Goal: Find contact information: Find contact information

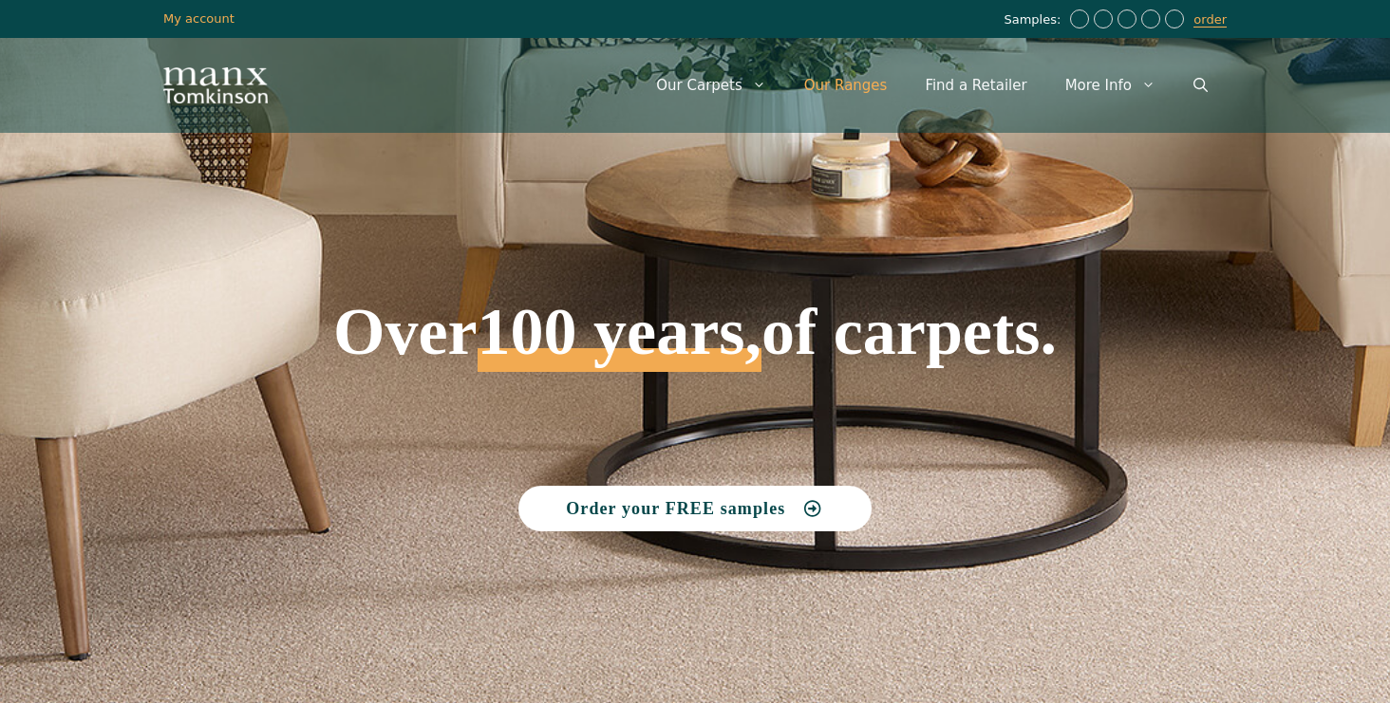
click at [889, 84] on link "Our Ranges" at bounding box center [845, 85] width 121 height 57
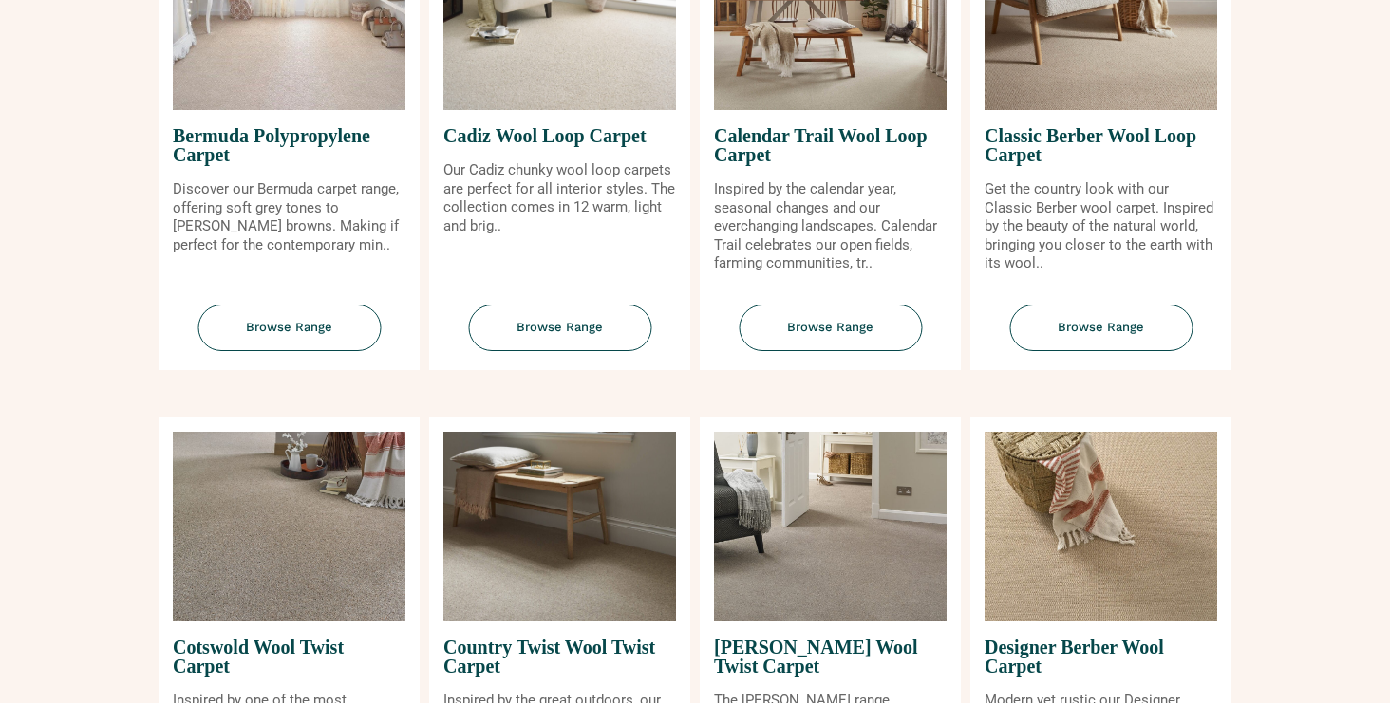
scroll to position [334, 0]
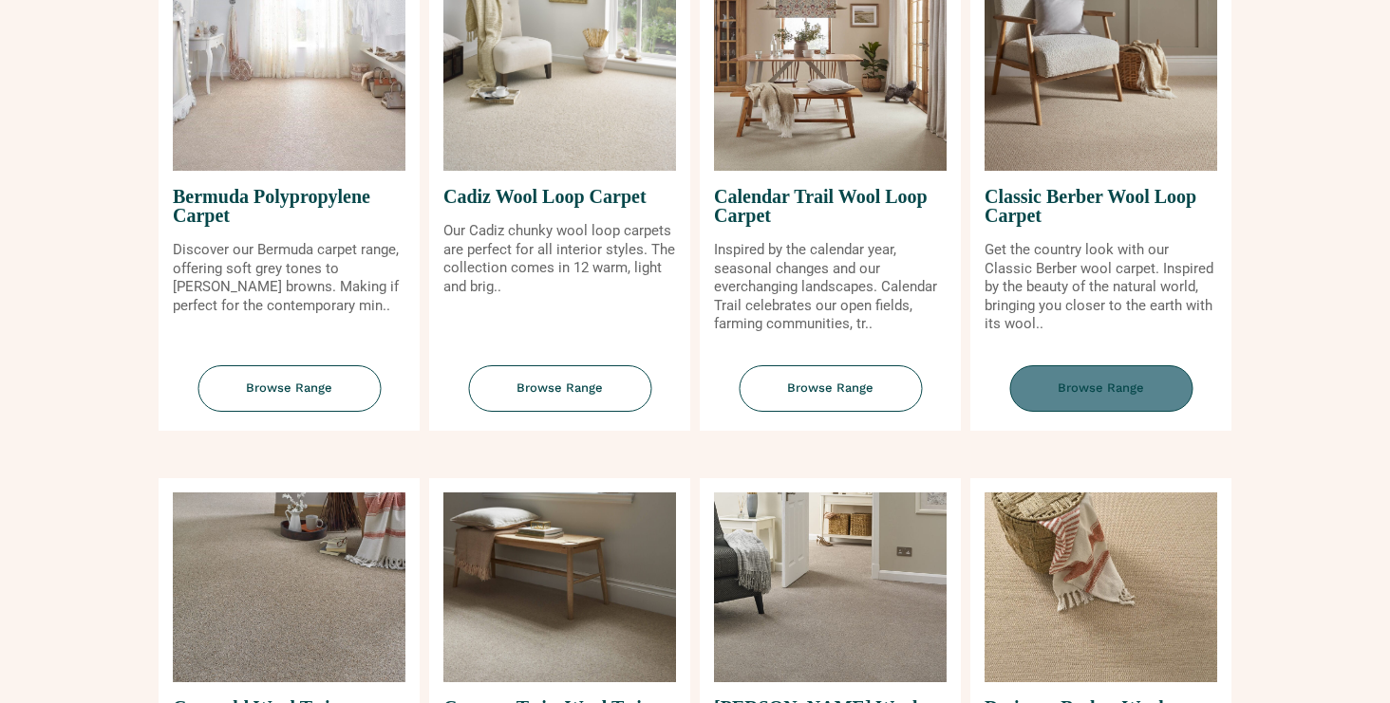
click at [1113, 387] on span "Browse Range" at bounding box center [1100, 388] width 183 height 47
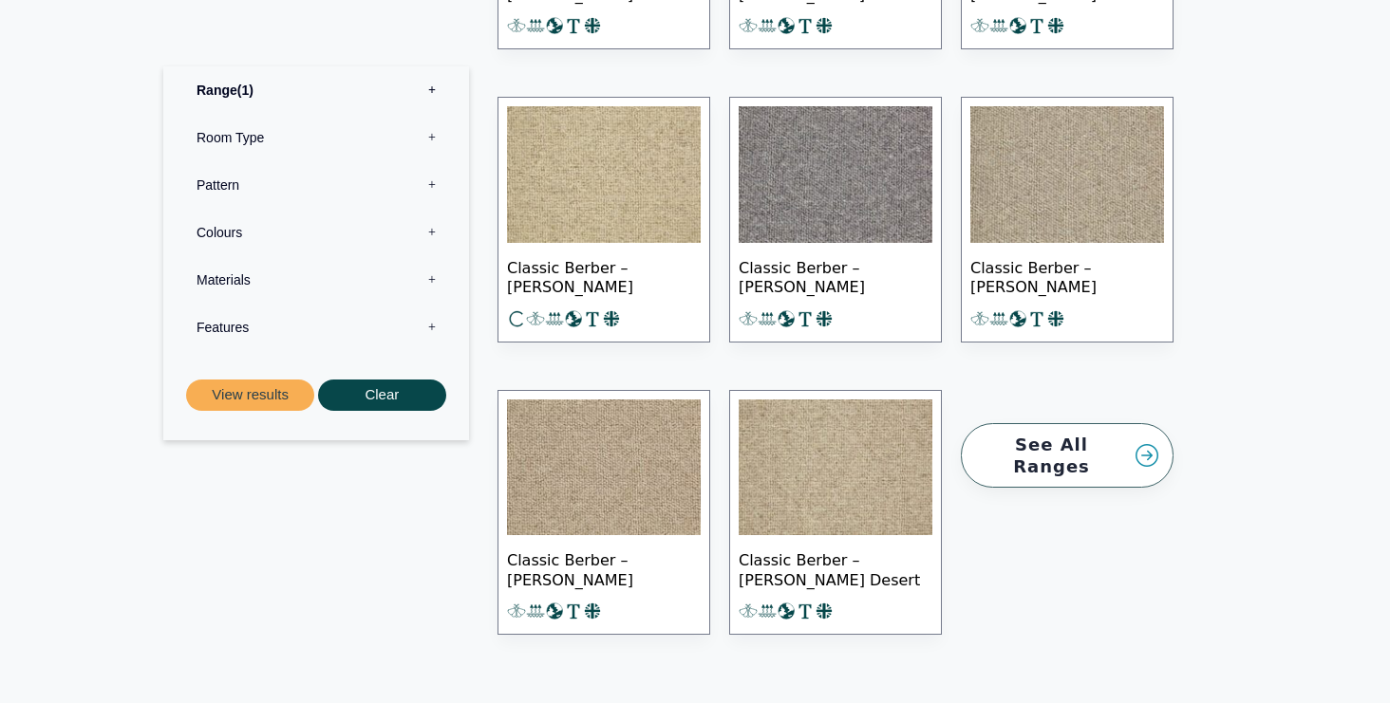
scroll to position [2384, 0]
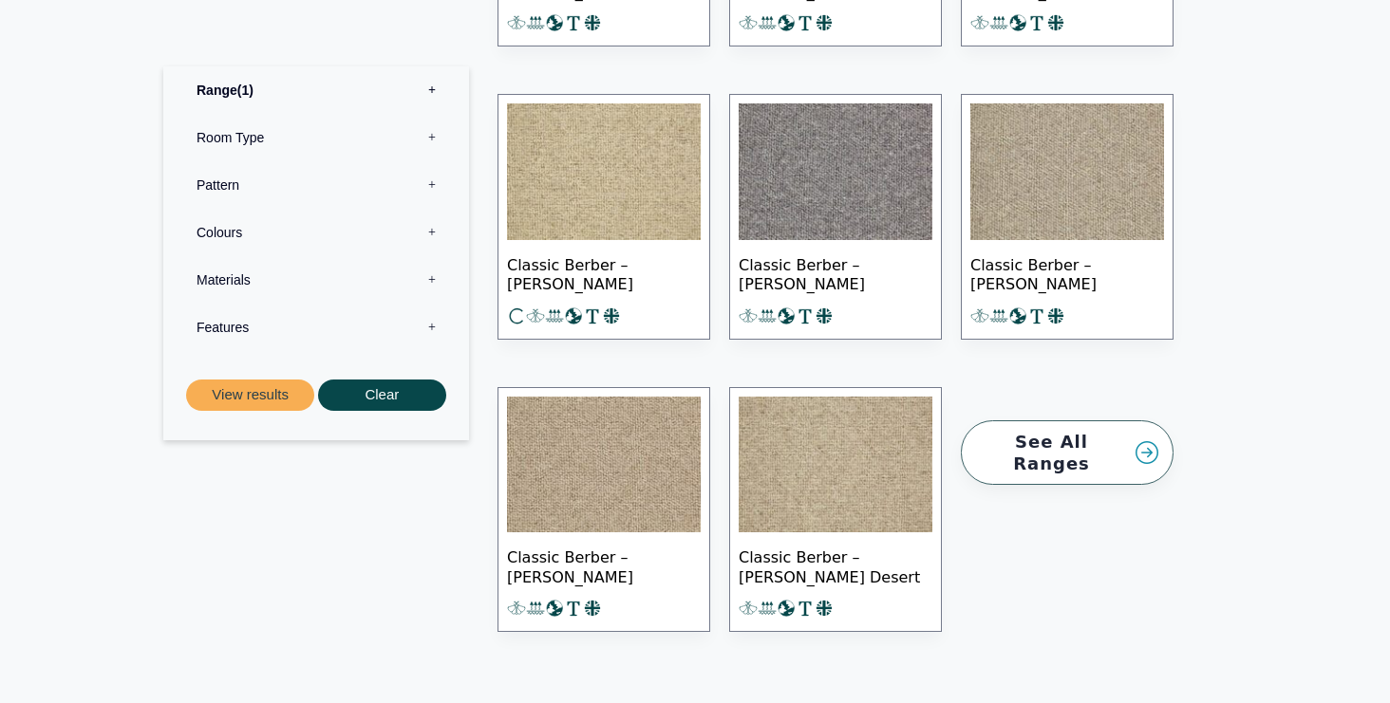
click at [1154, 436] on link "See All Ranges" at bounding box center [1067, 452] width 213 height 65
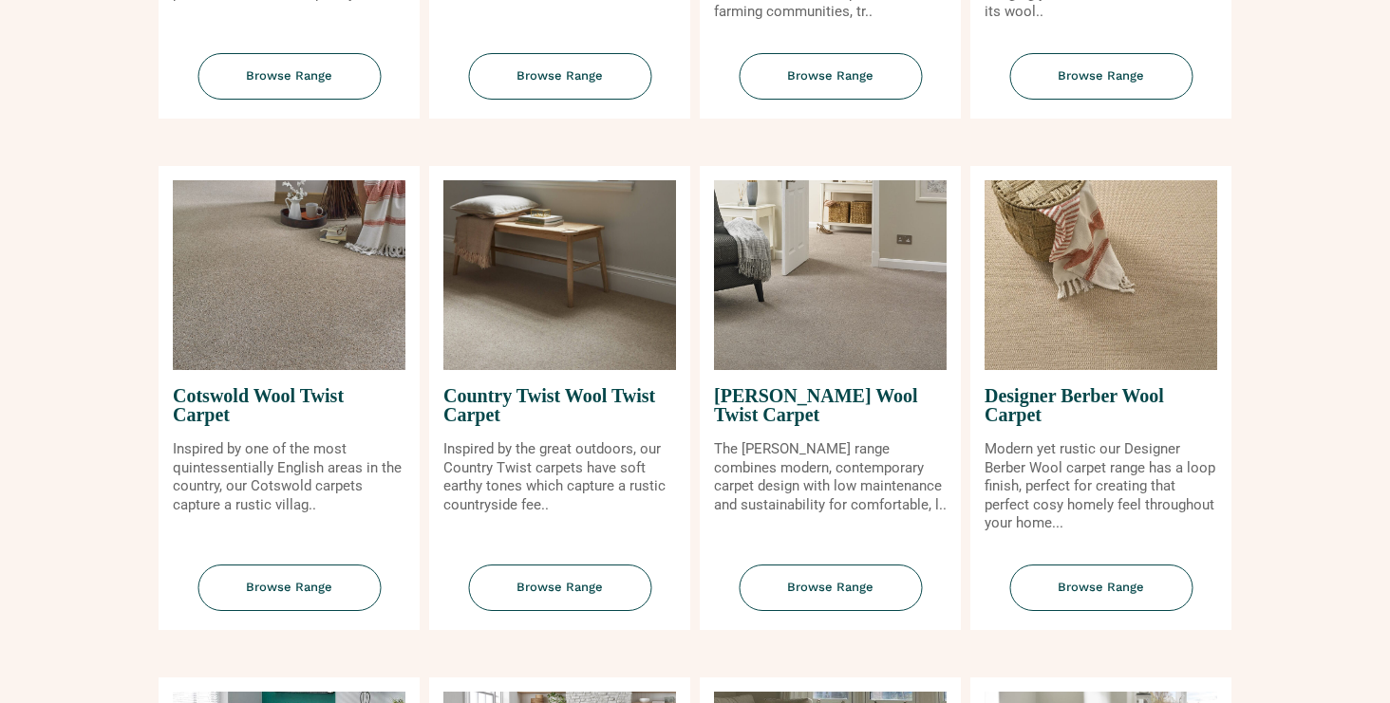
scroll to position [651, 0]
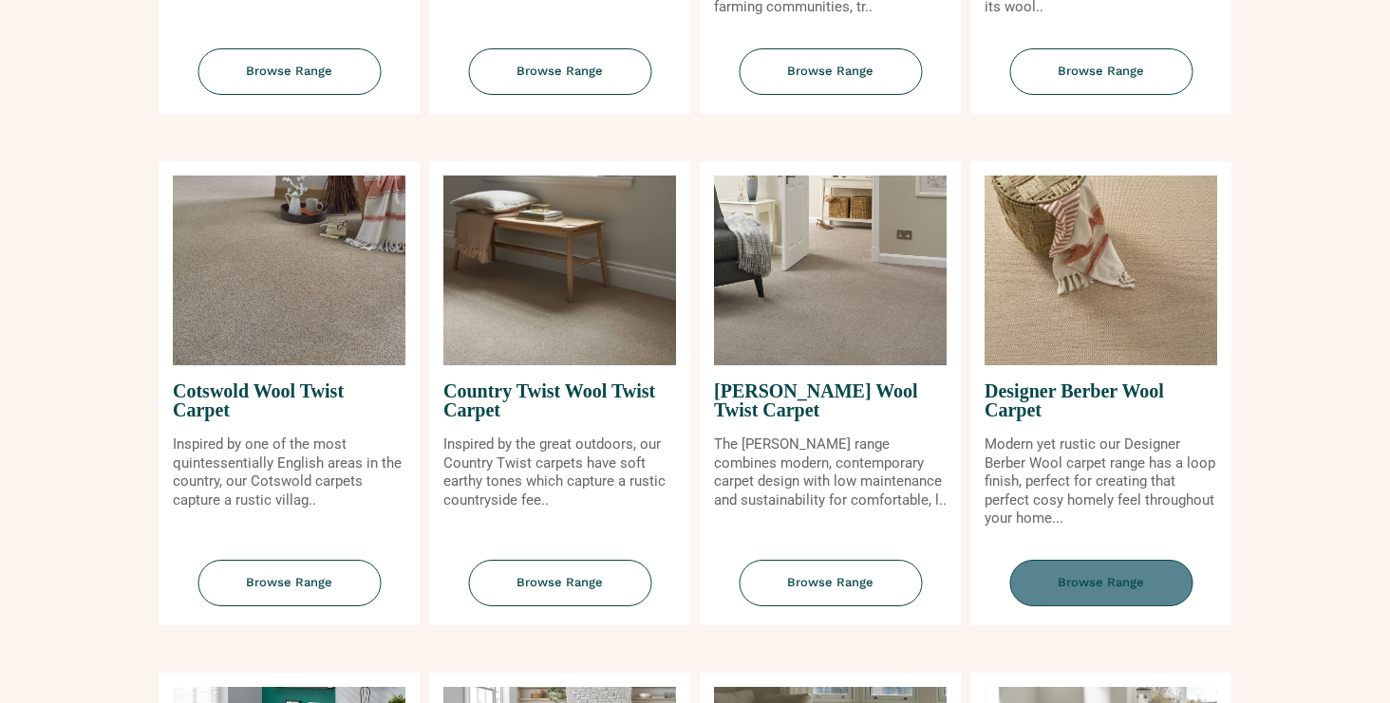
click at [1127, 584] on span "Browse Range" at bounding box center [1100, 583] width 183 height 47
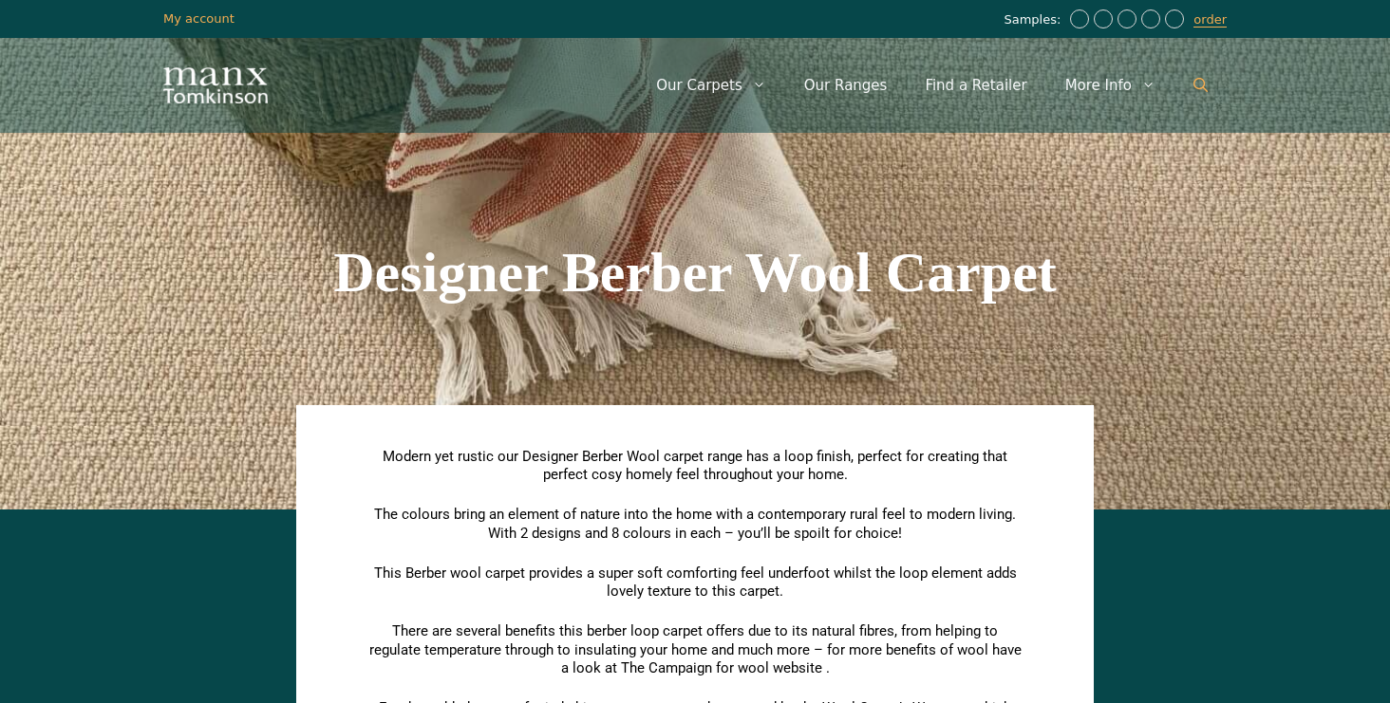
click at [1196, 79] on icon "Open Search Bar" at bounding box center [1200, 85] width 14 height 14
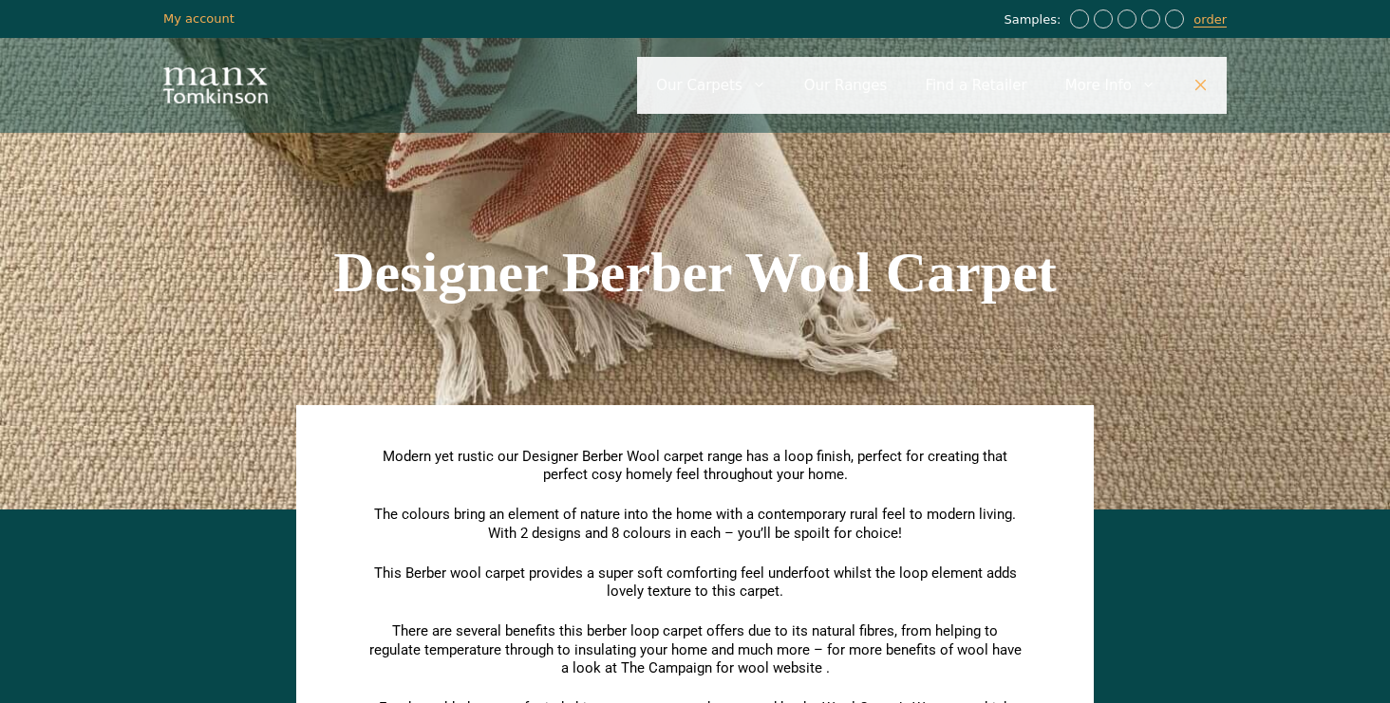
click at [686, 87] on input "Primary" at bounding box center [931, 85] width 589 height 57
paste input "**********"
type input "*"
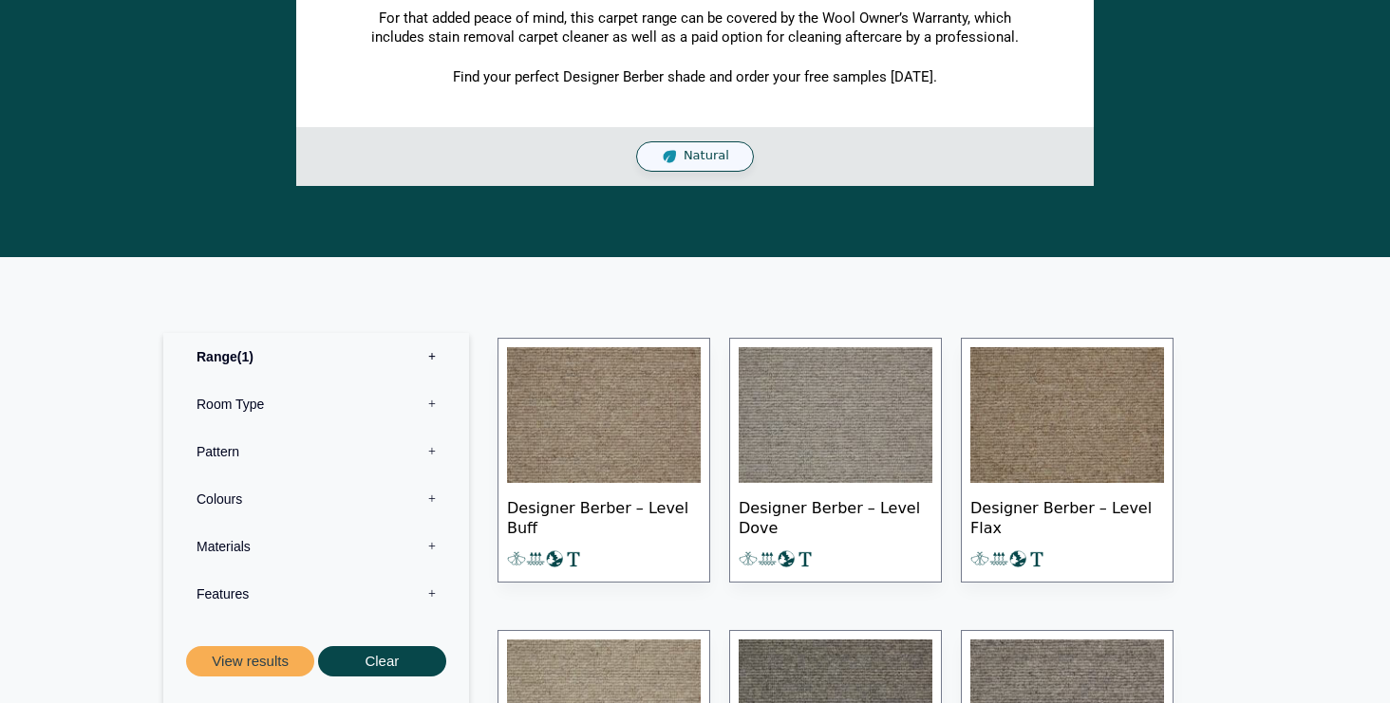
scroll to position [699, 0]
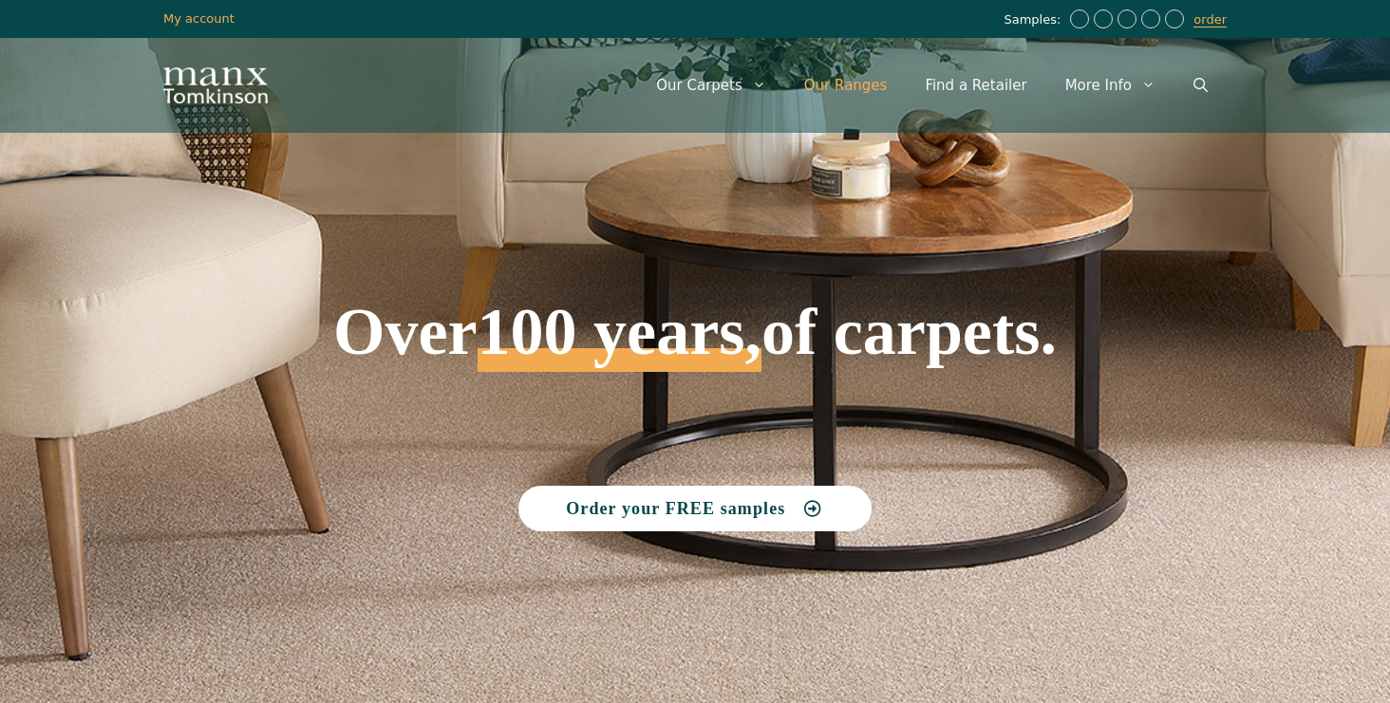
click at [887, 87] on link "Our Ranges" at bounding box center [845, 85] width 121 height 57
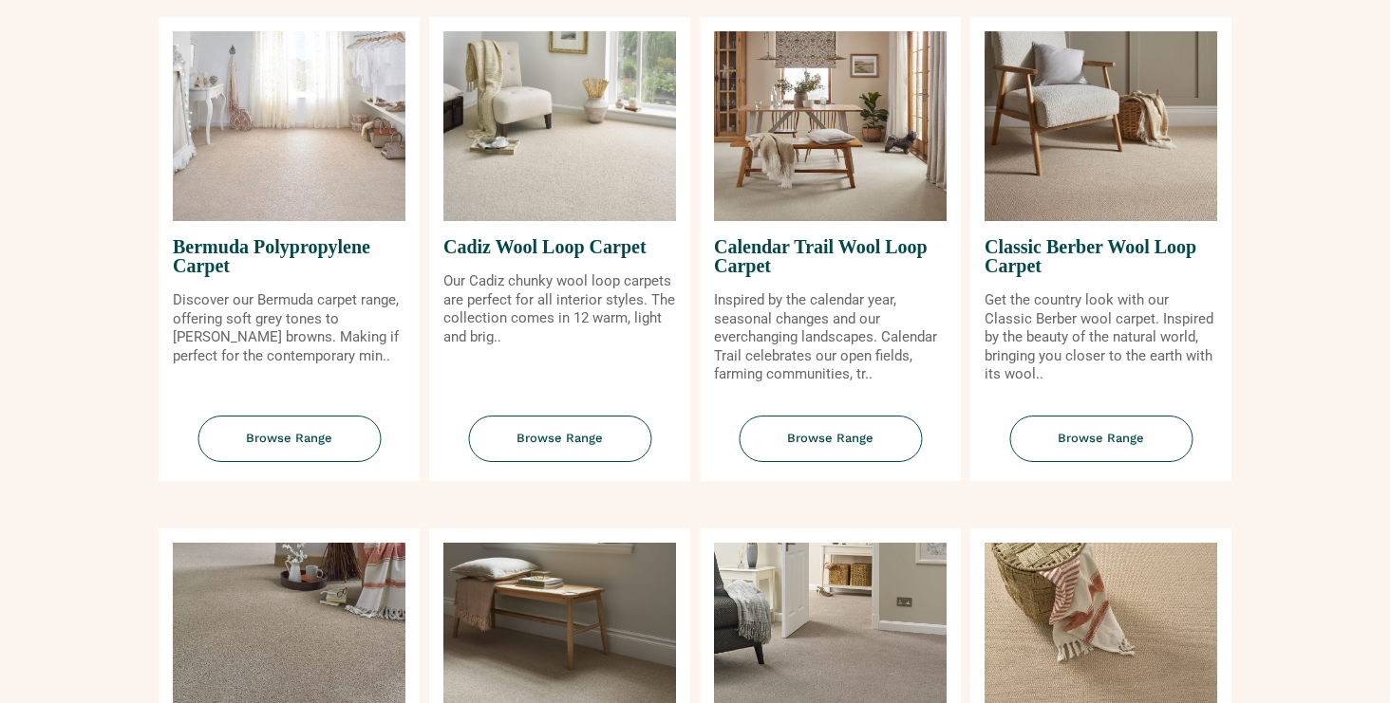
scroll to position [280, 0]
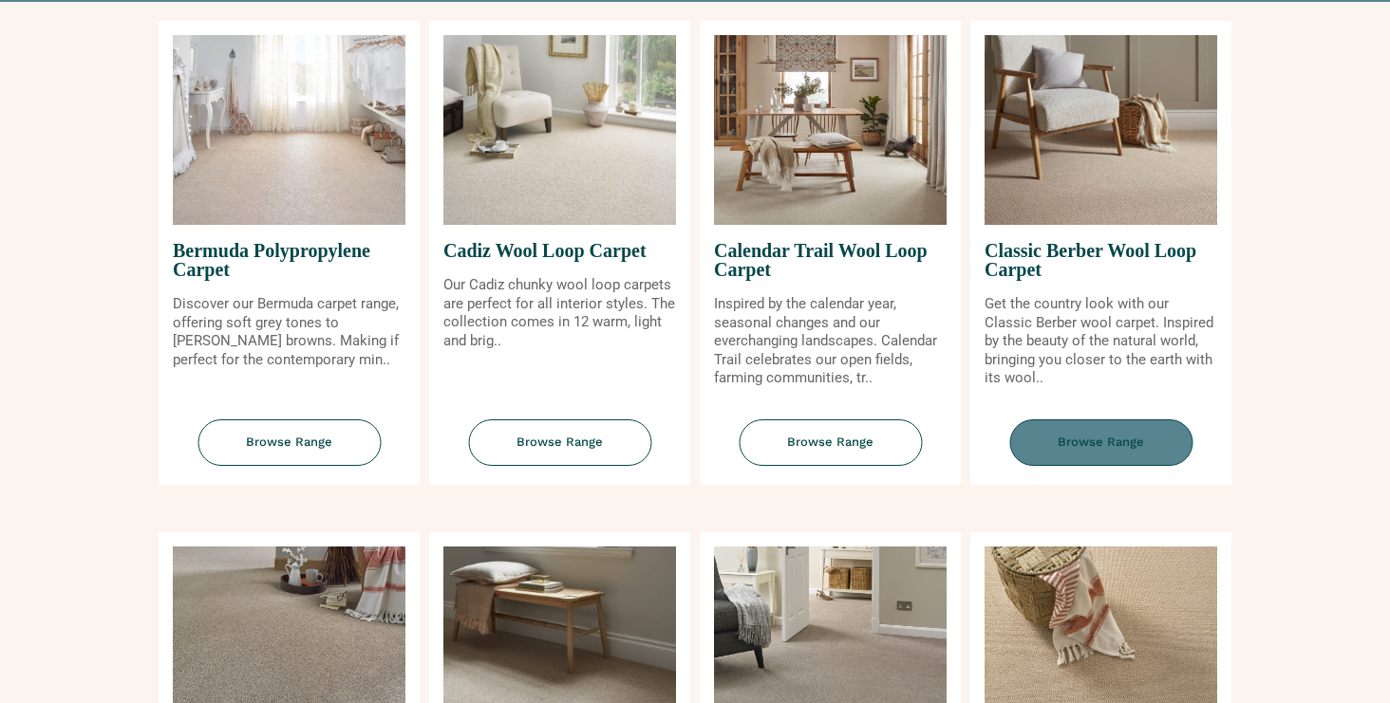
click at [1133, 445] on span "Browse Range" at bounding box center [1100, 443] width 183 height 47
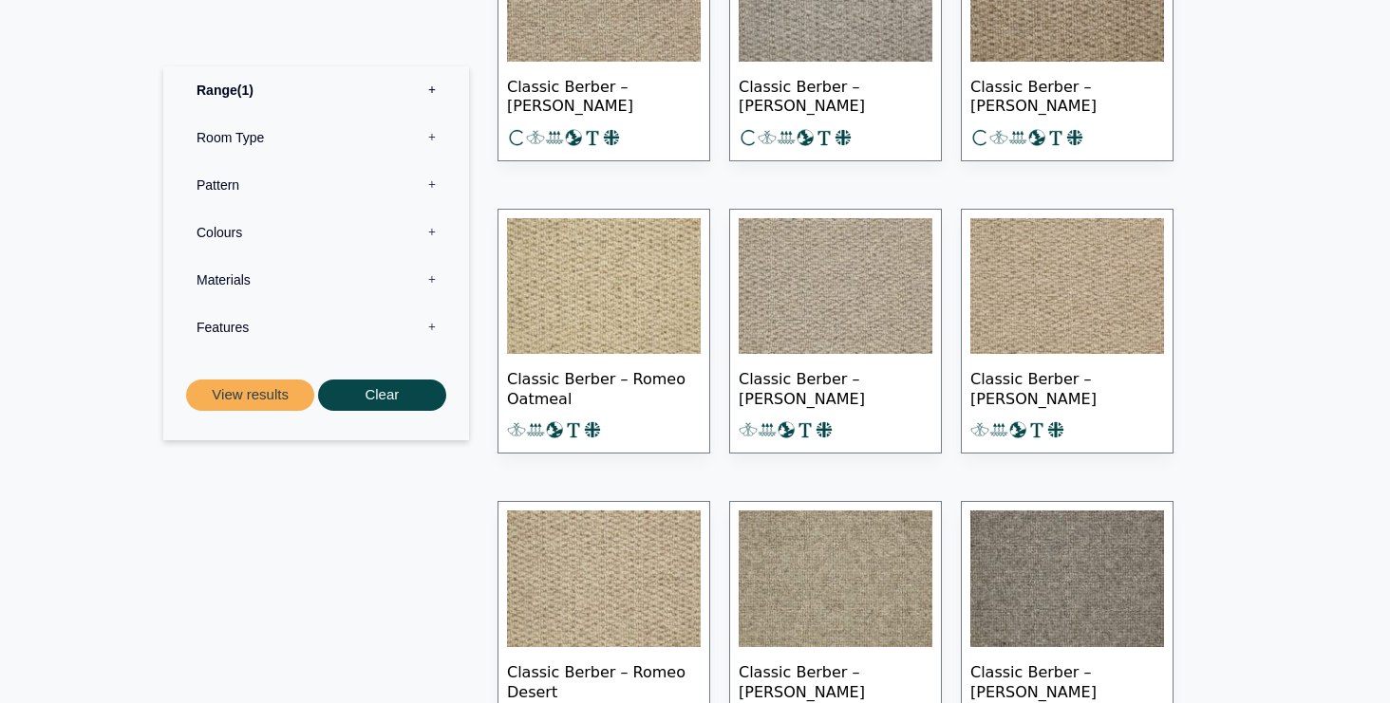
scroll to position [1389, 0]
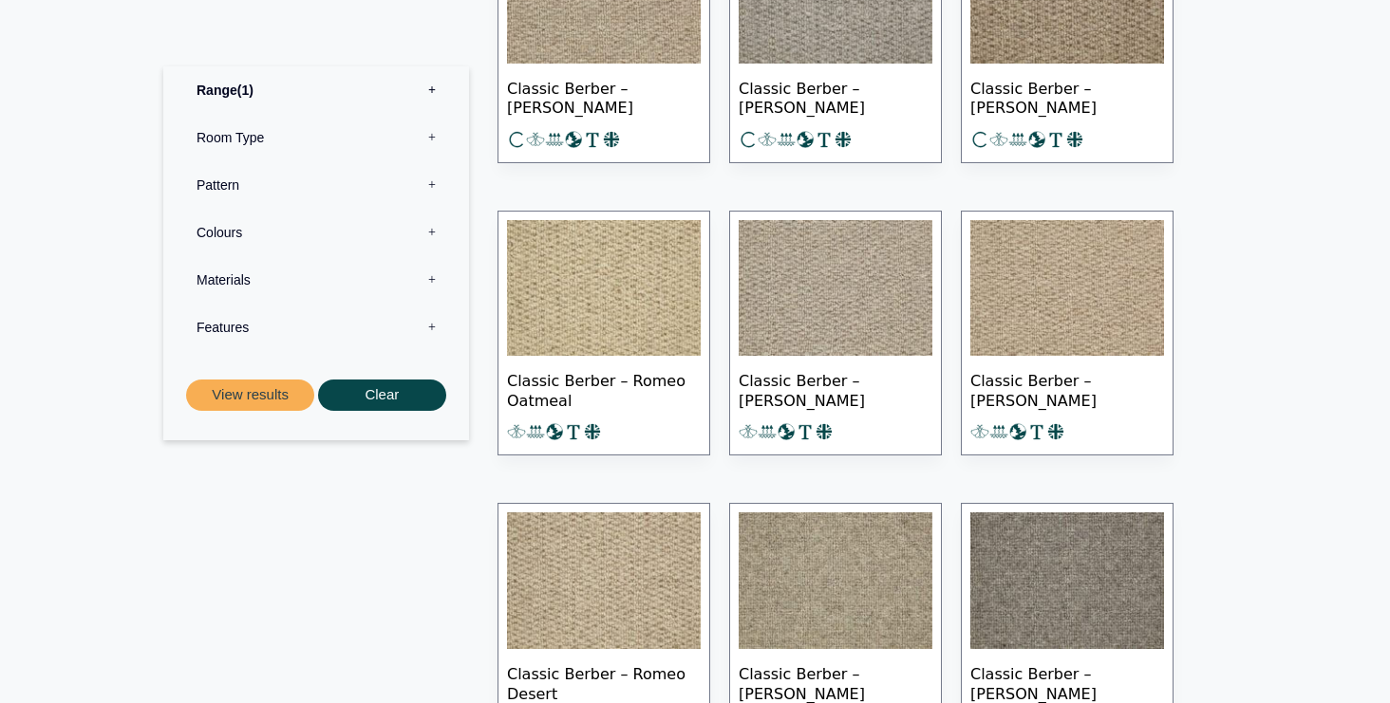
click at [436, 134] on label "Room Type 0" at bounding box center [315, 137] width 277 height 47
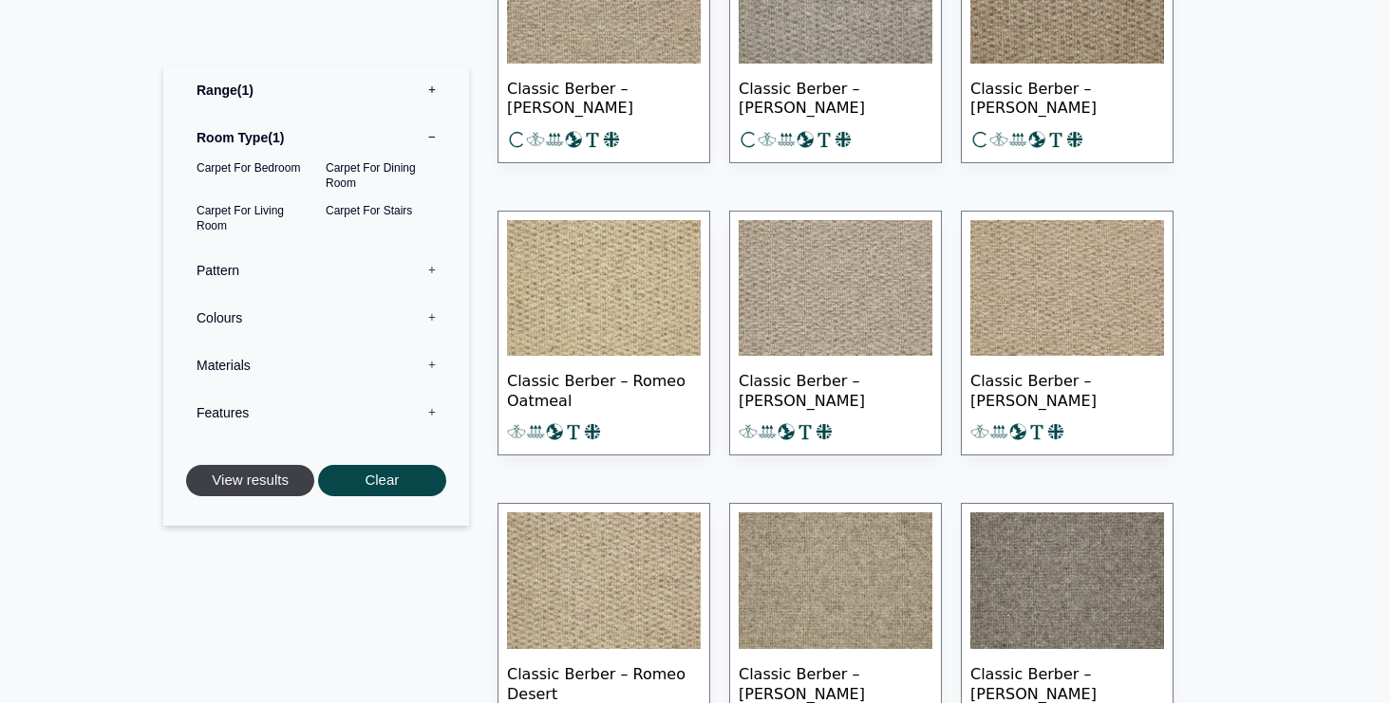
click at [241, 478] on button "View results" at bounding box center [250, 480] width 128 height 31
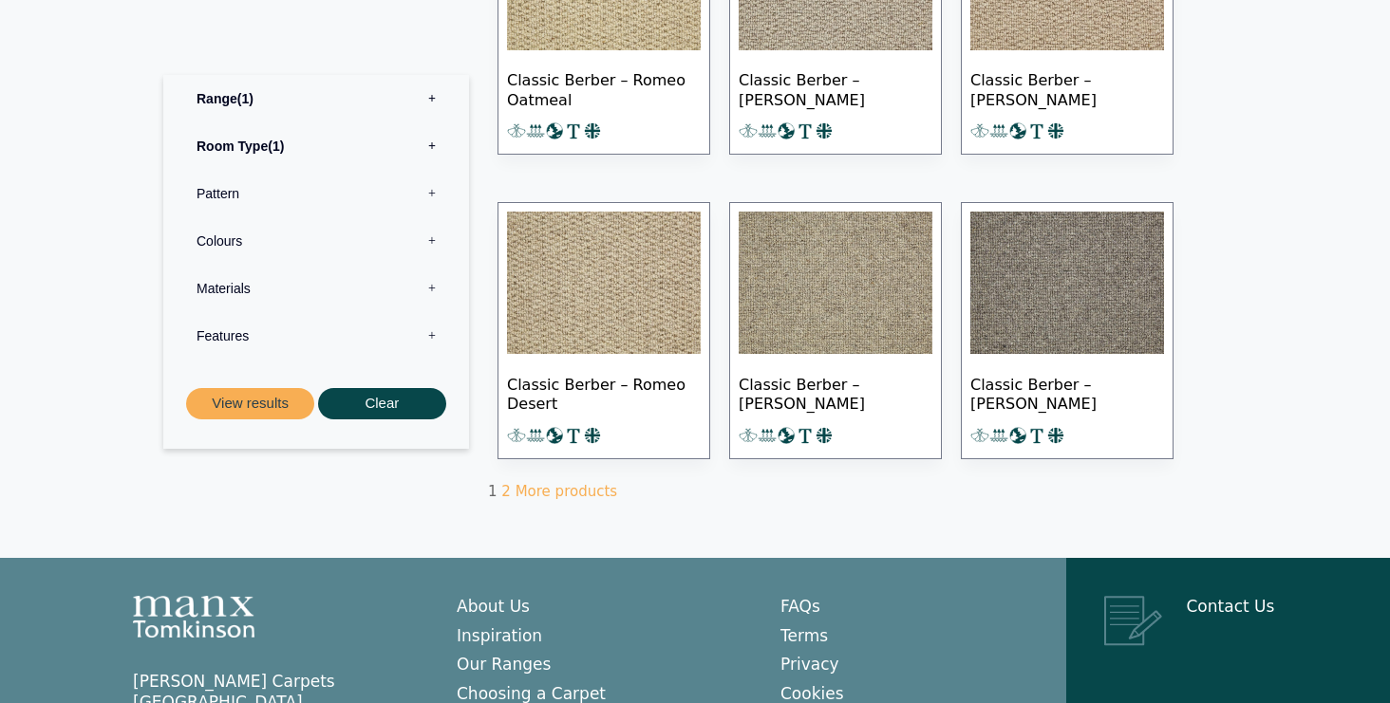
scroll to position [1152, 0]
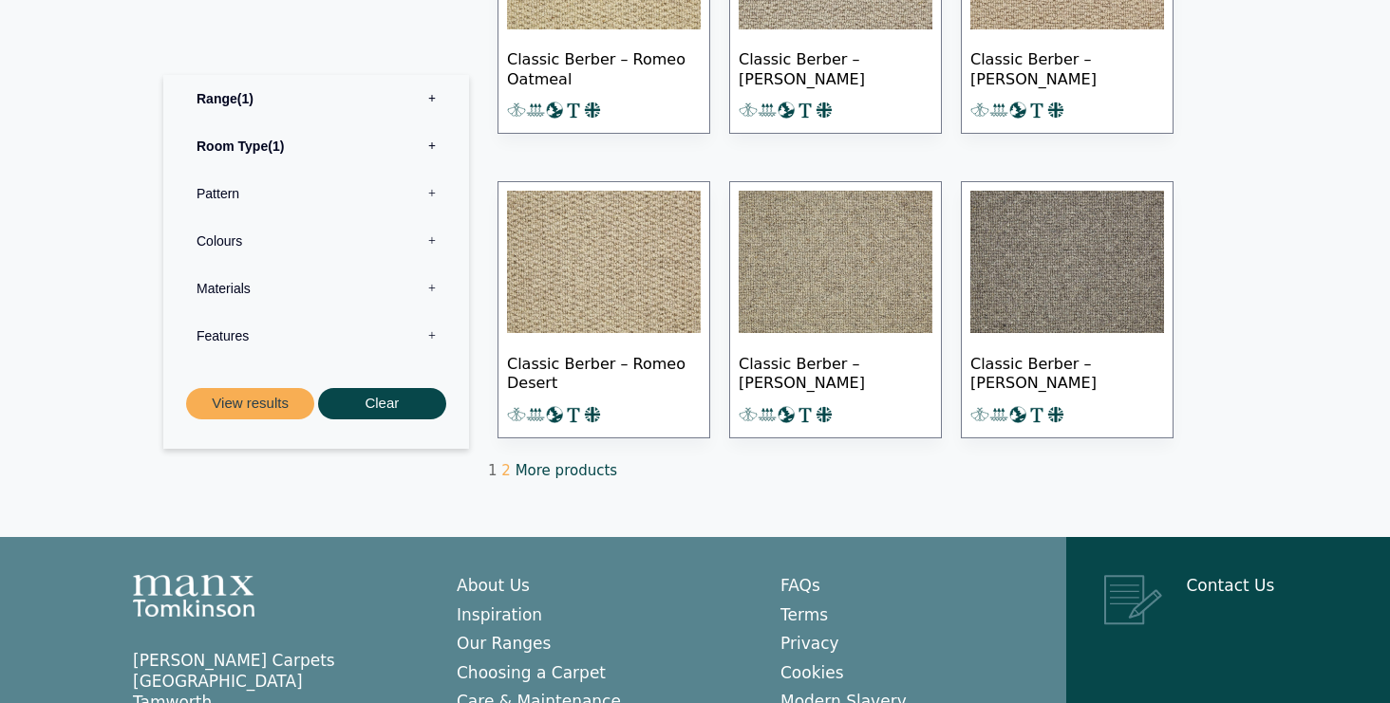
click at [545, 465] on link "More products" at bounding box center [566, 470] width 102 height 17
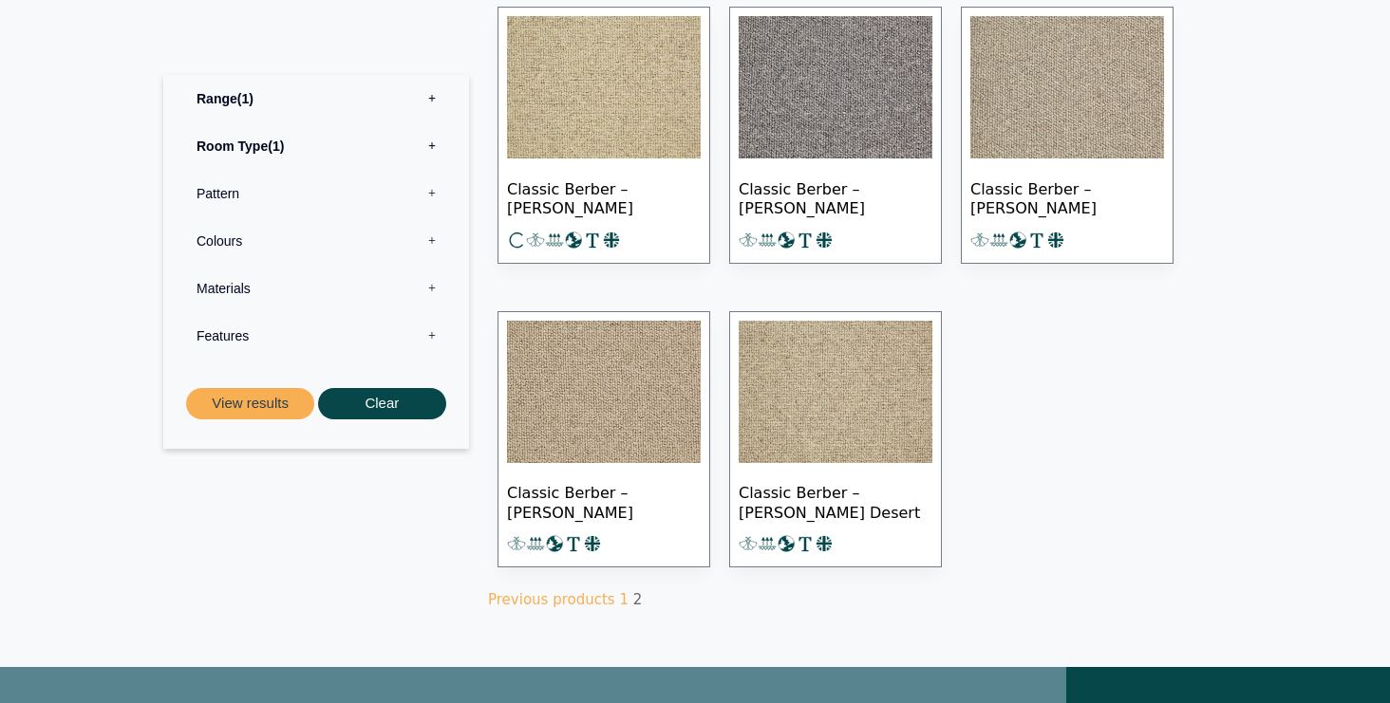
scroll to position [717, 0]
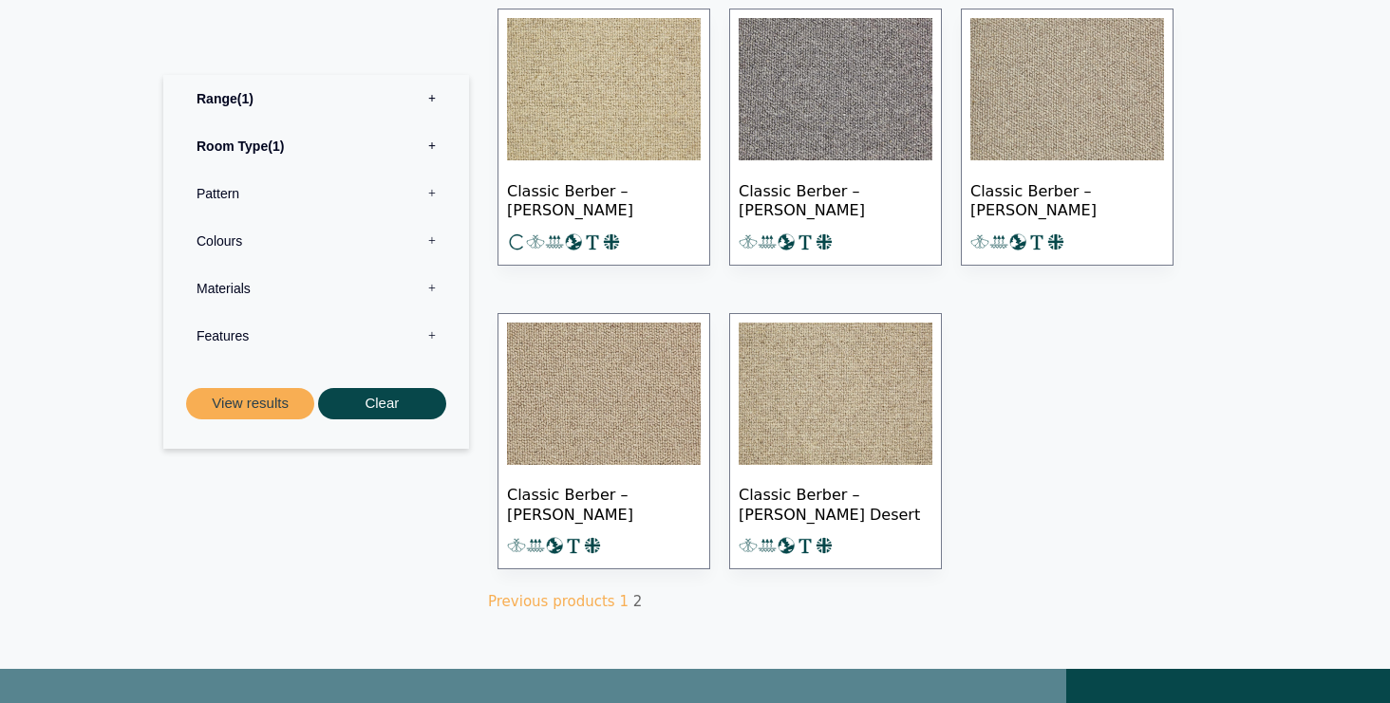
click at [428, 195] on label "Pattern 0" at bounding box center [315, 193] width 277 height 47
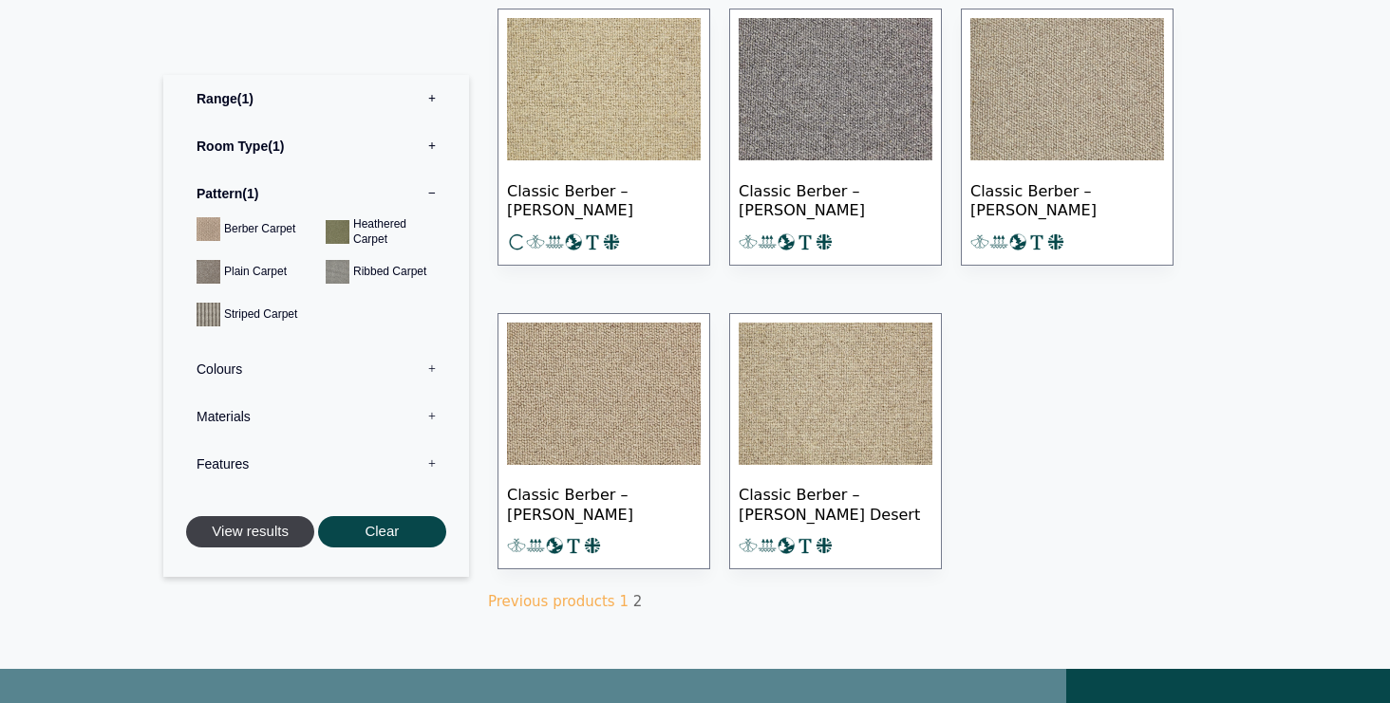
click at [227, 526] on button "View results" at bounding box center [250, 531] width 128 height 31
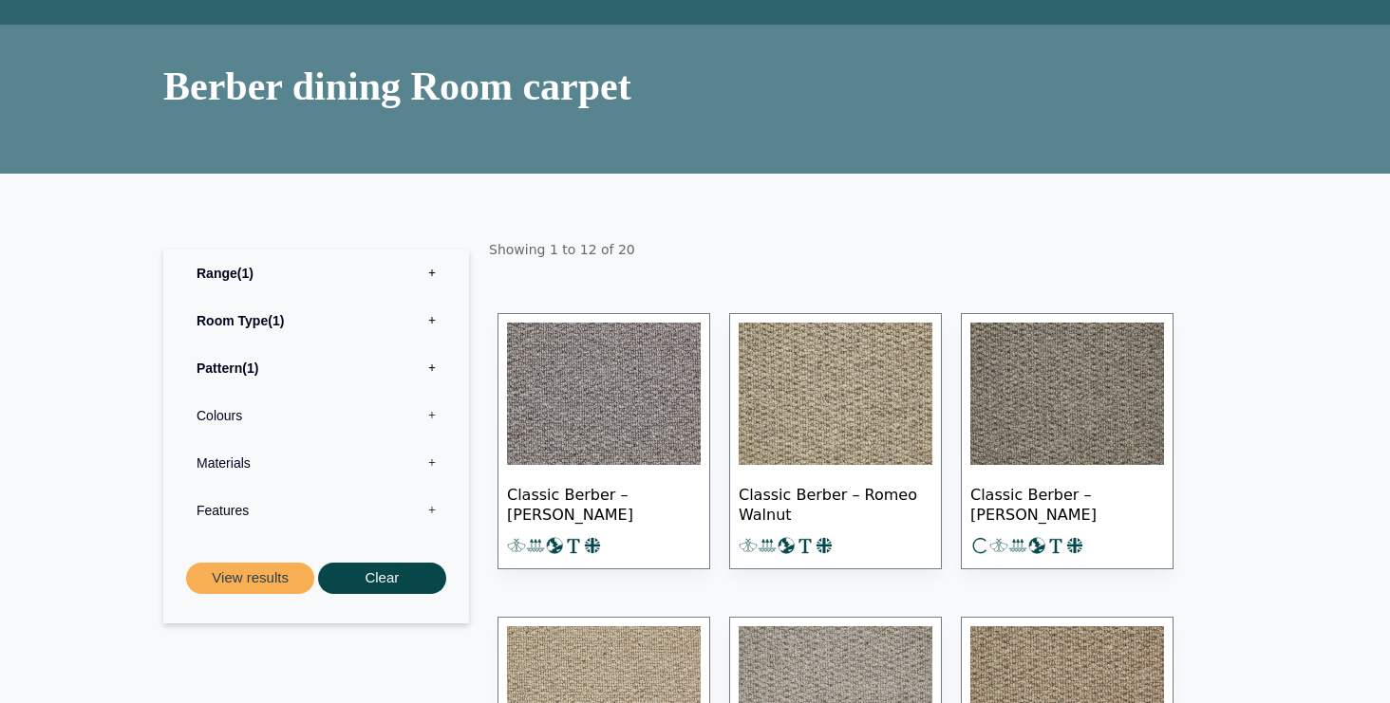
scroll to position [77, 0]
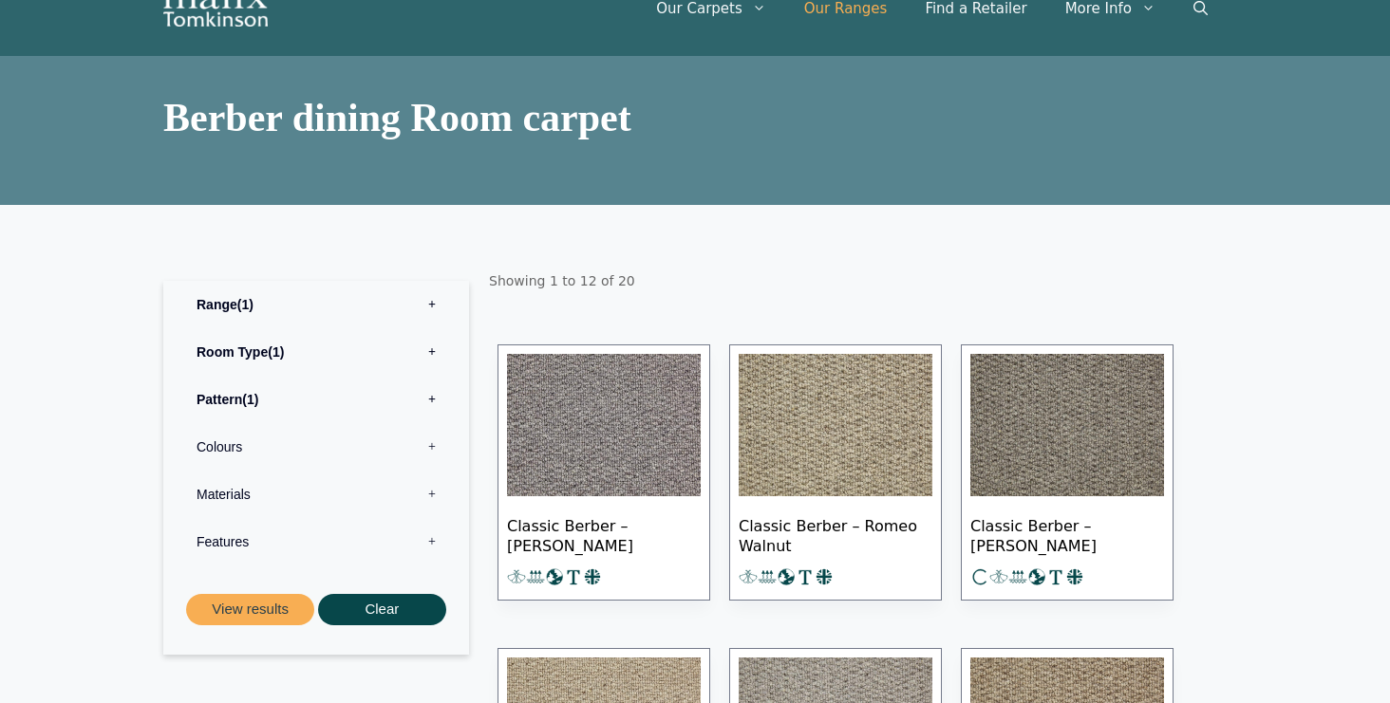
click at [883, 13] on link "Our Ranges" at bounding box center [845, 8] width 121 height 57
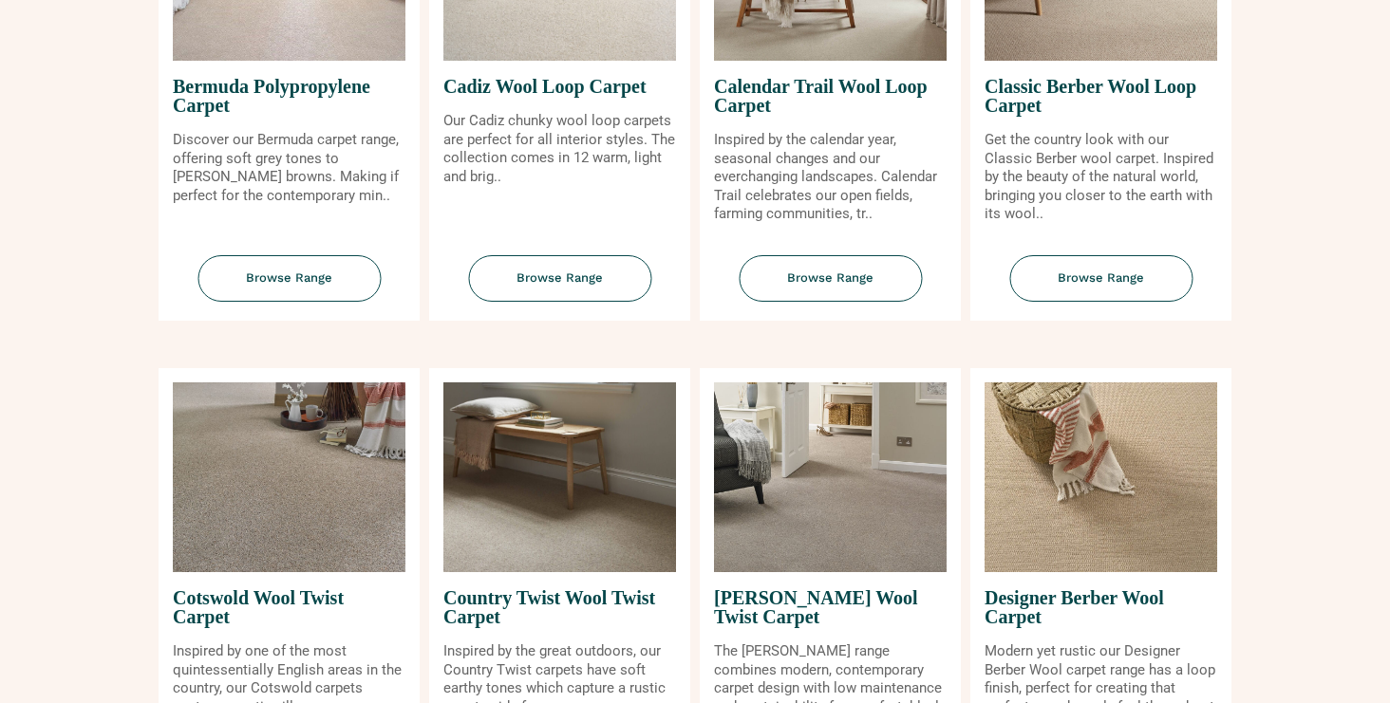
scroll to position [459, 0]
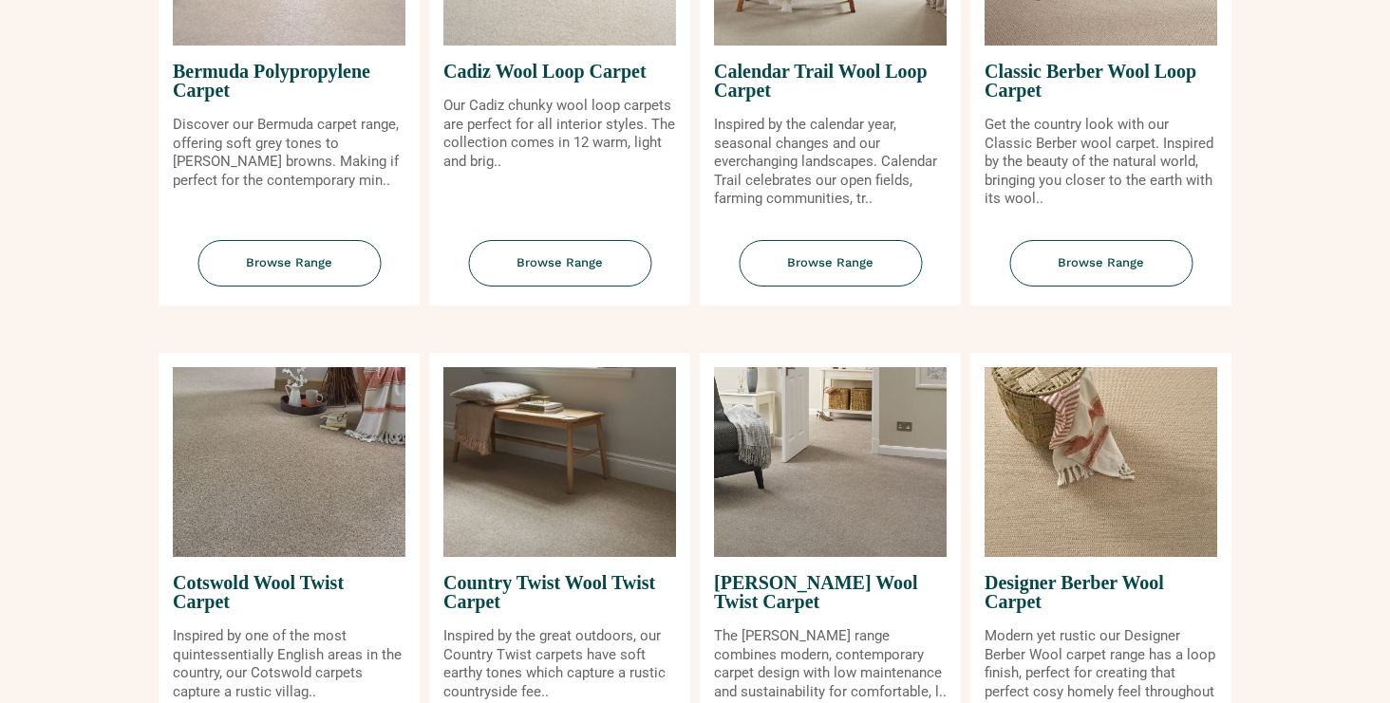
click at [1055, 532] on img at bounding box center [1100, 462] width 233 height 190
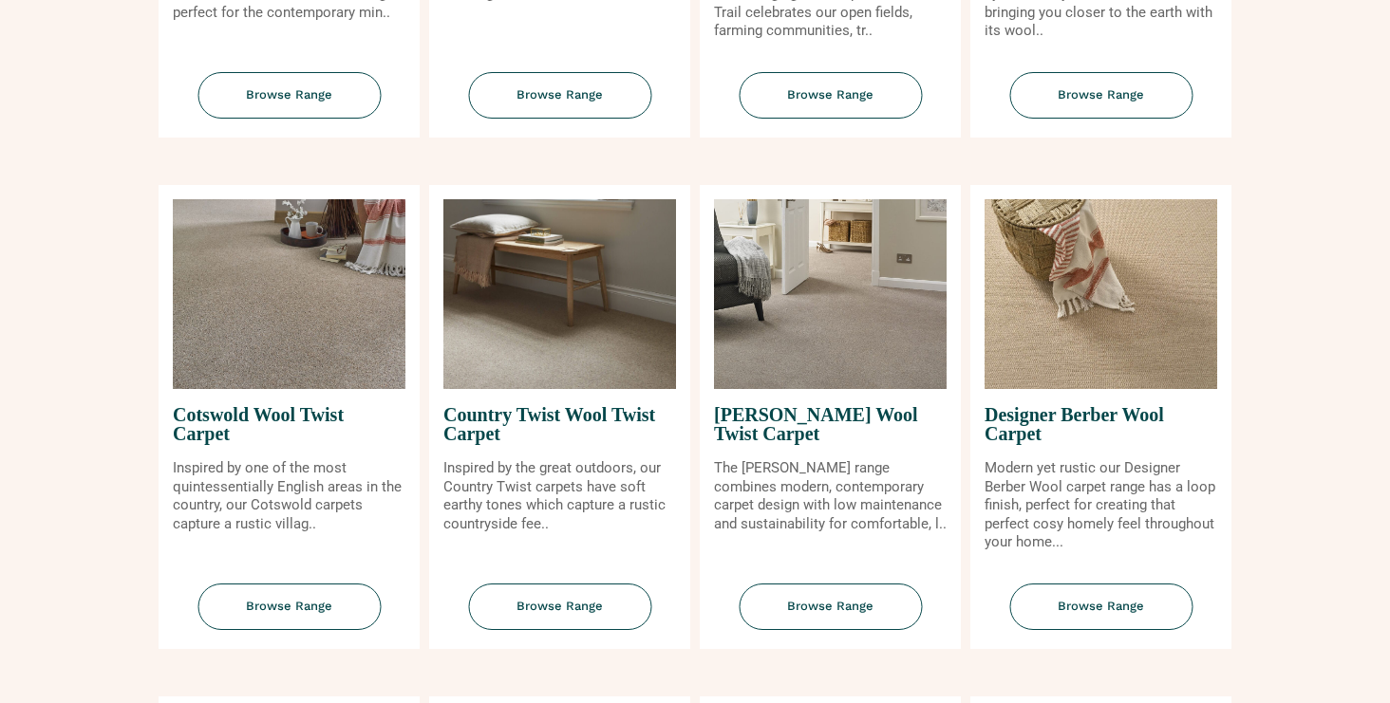
scroll to position [677, 0]
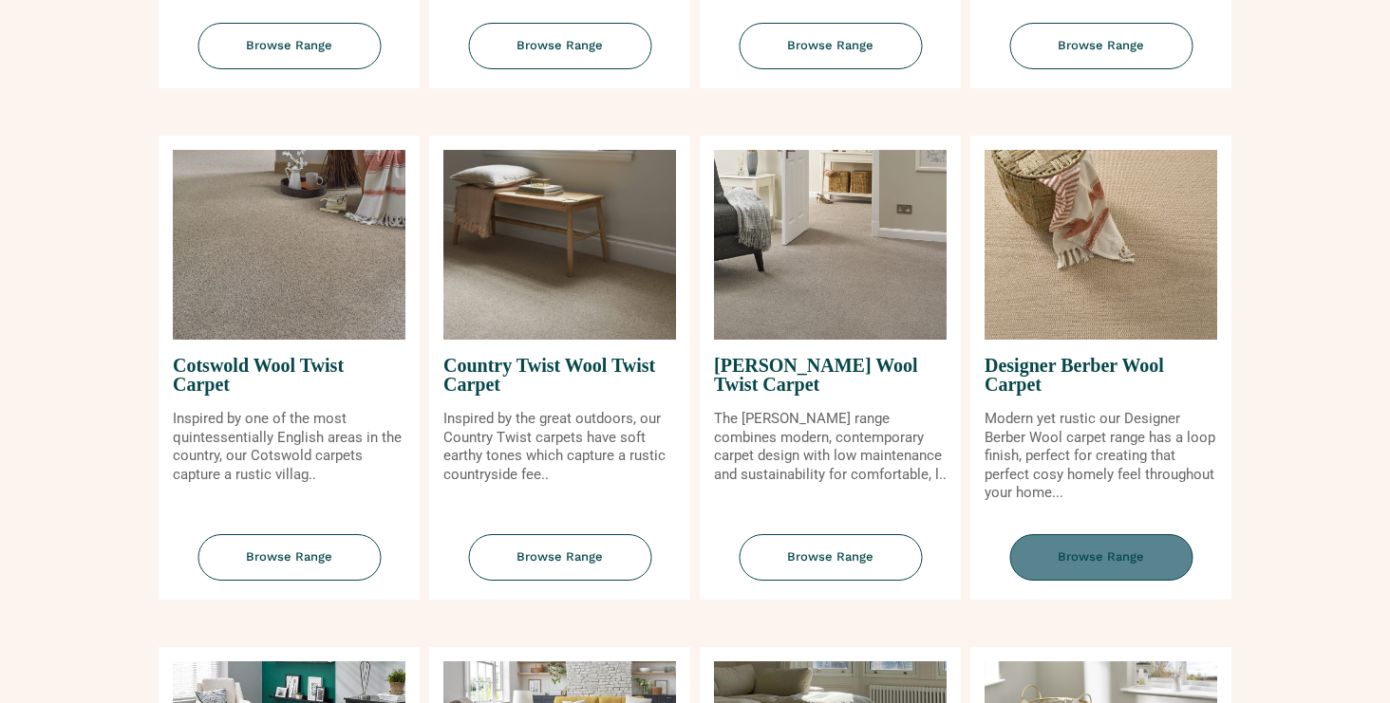
click at [1074, 552] on span "Browse Range" at bounding box center [1100, 557] width 183 height 47
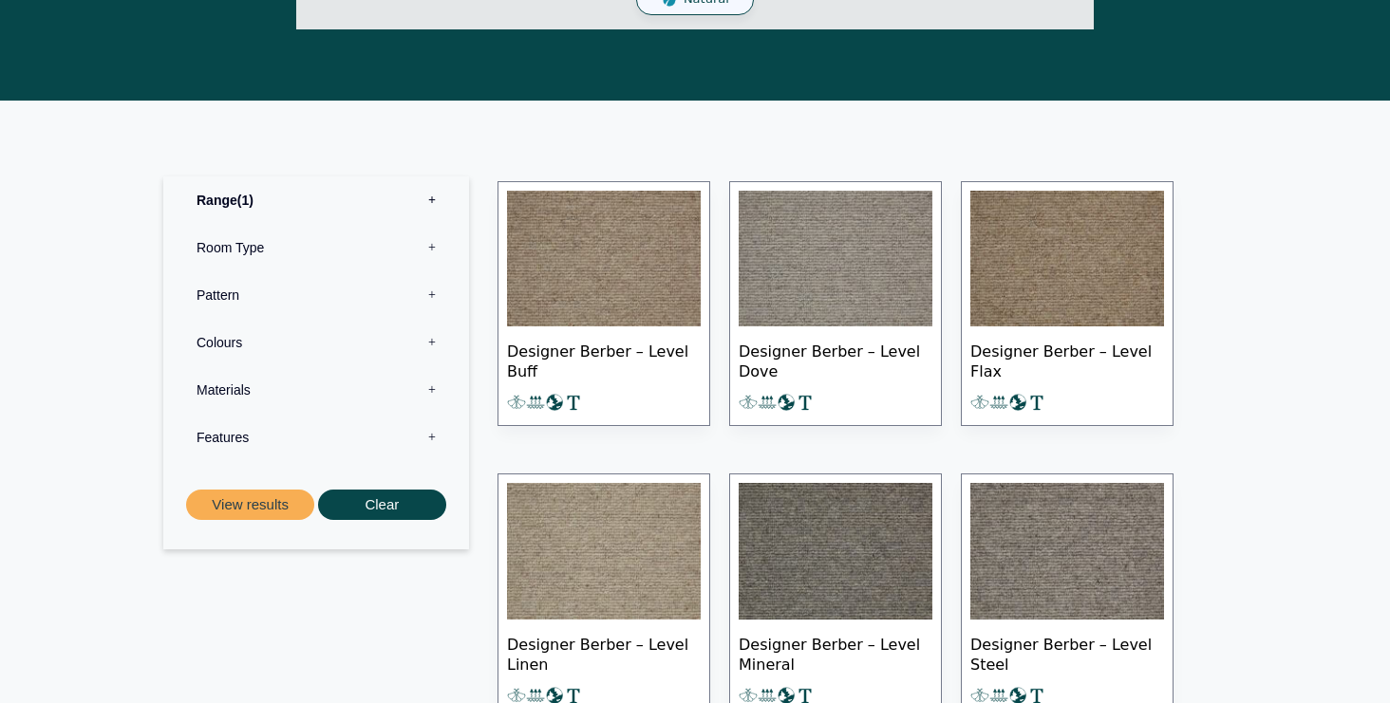
scroll to position [844, 0]
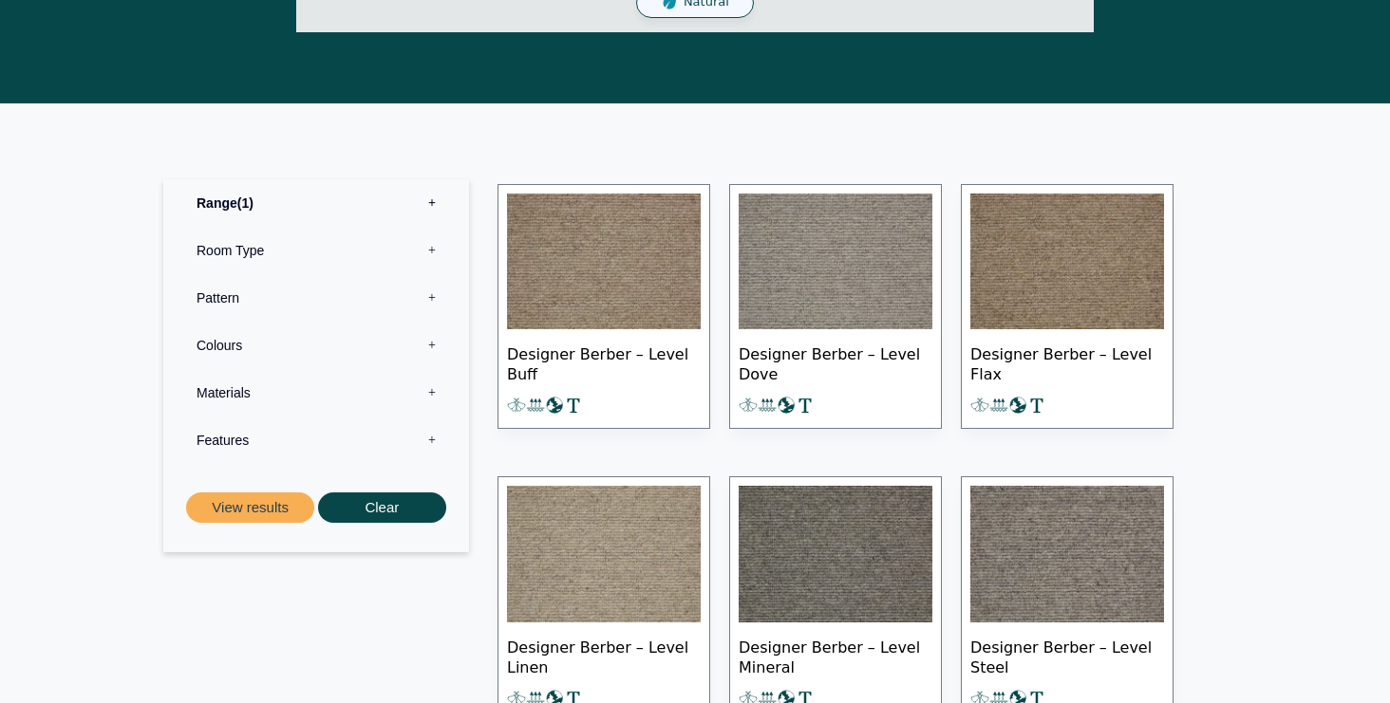
click at [1083, 234] on img at bounding box center [1067, 262] width 194 height 137
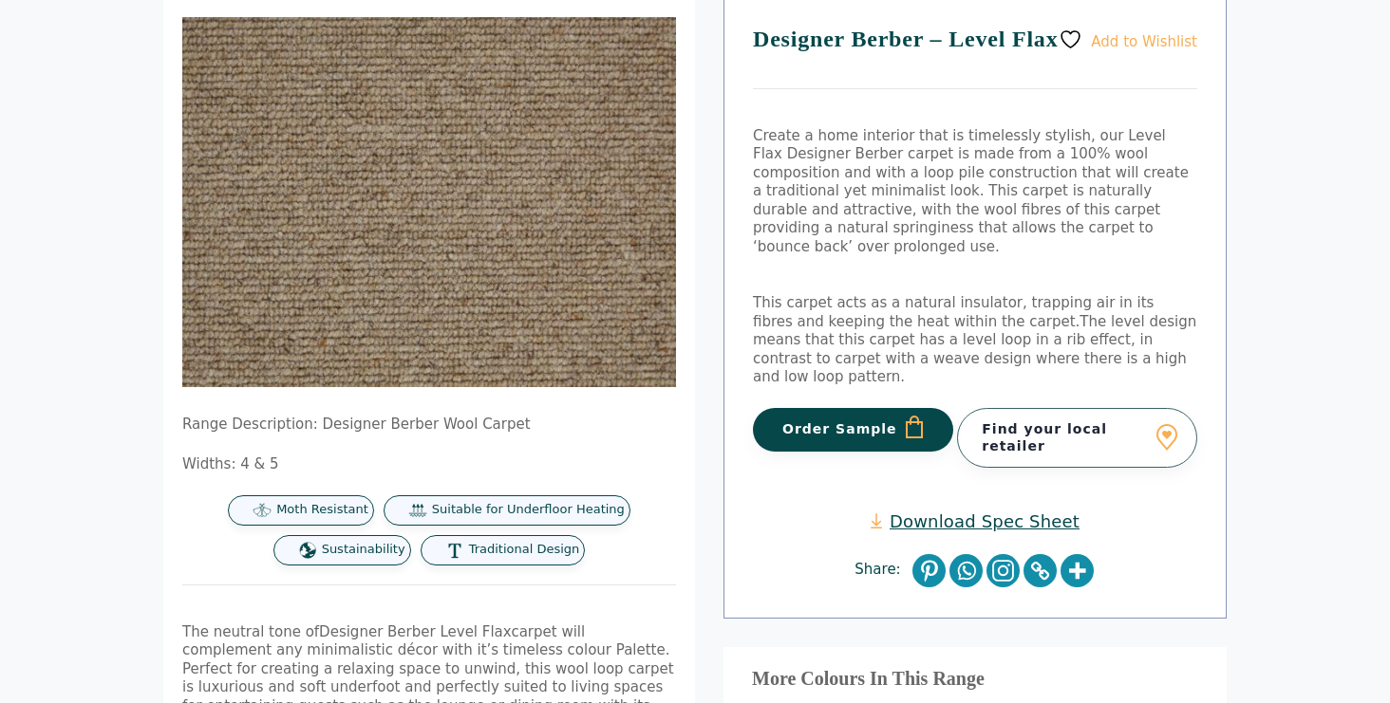
scroll to position [116, 0]
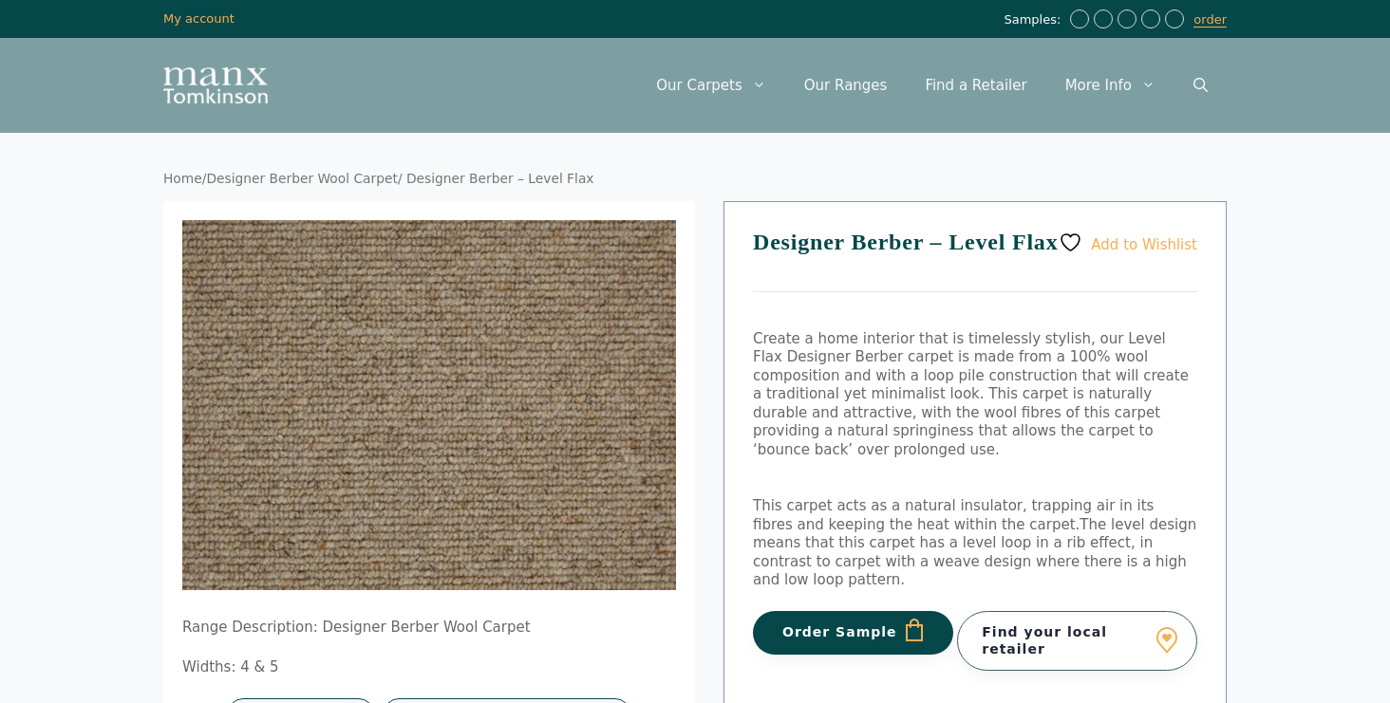
click at [1040, 611] on link "Find your local retailer" at bounding box center [1077, 640] width 240 height 59
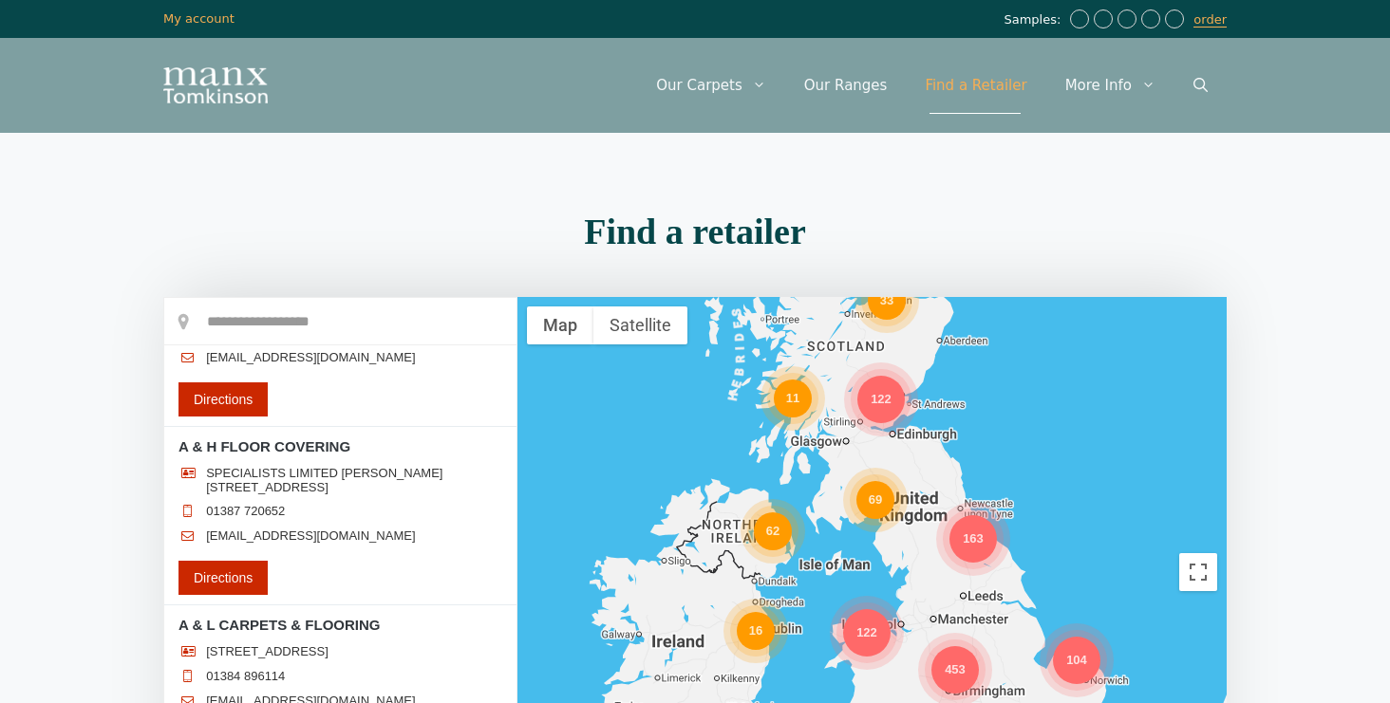
scroll to position [1083, 0]
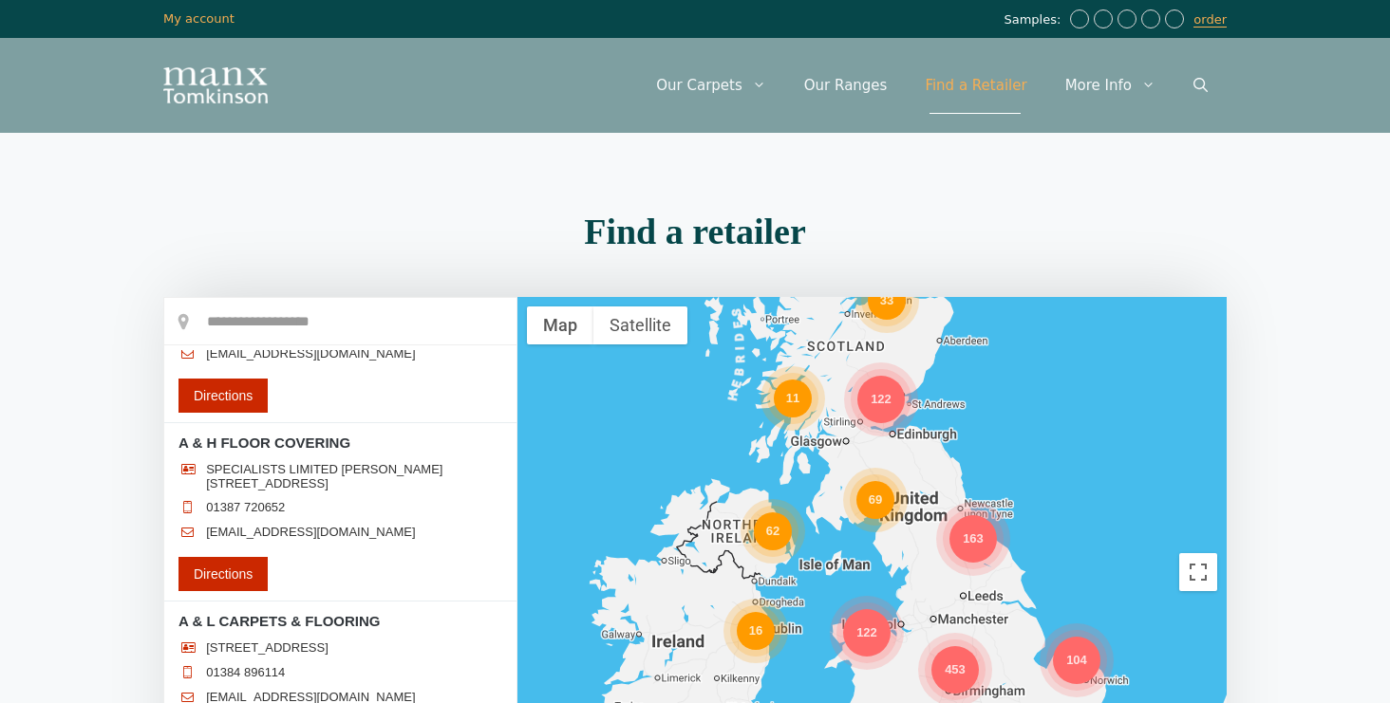
click at [875, 397] on div "122" at bounding box center [880, 399] width 47 height 47
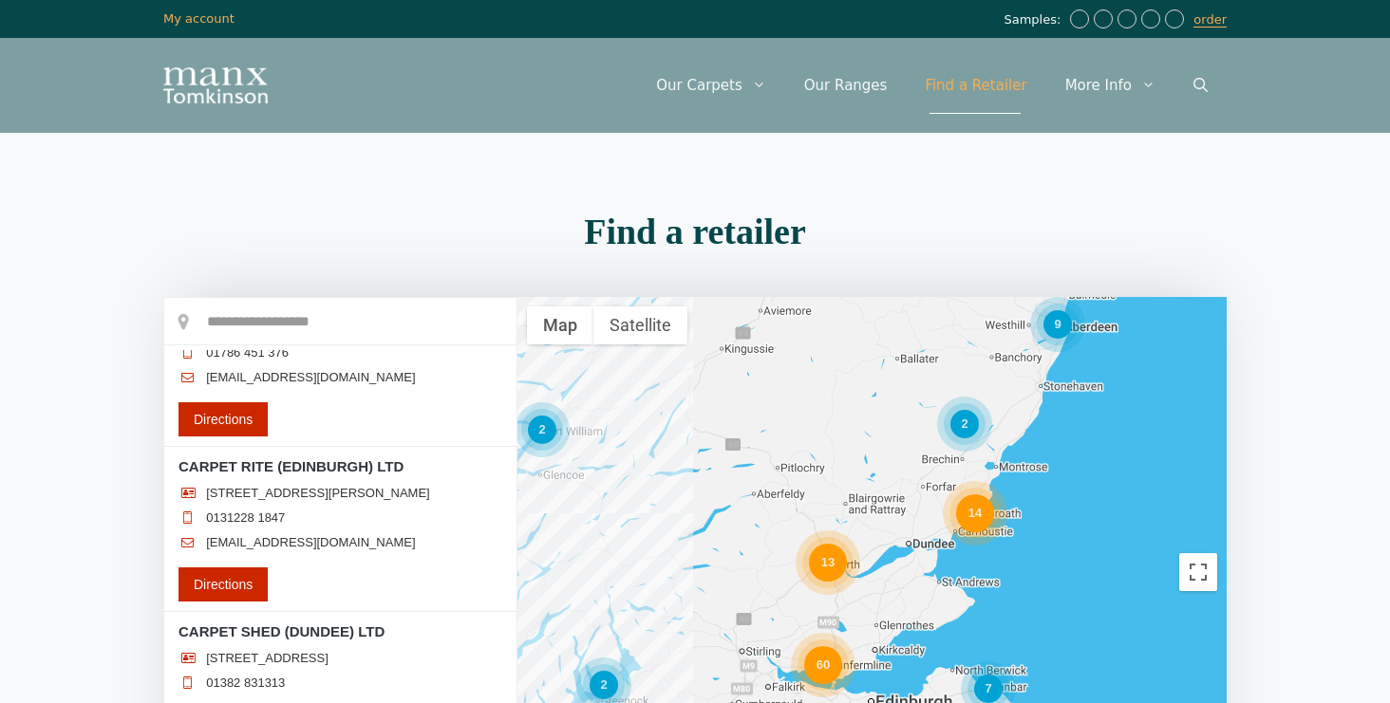
scroll to position [3894, 0]
click at [185, 337] on icon at bounding box center [192, 329] width 28 height 15
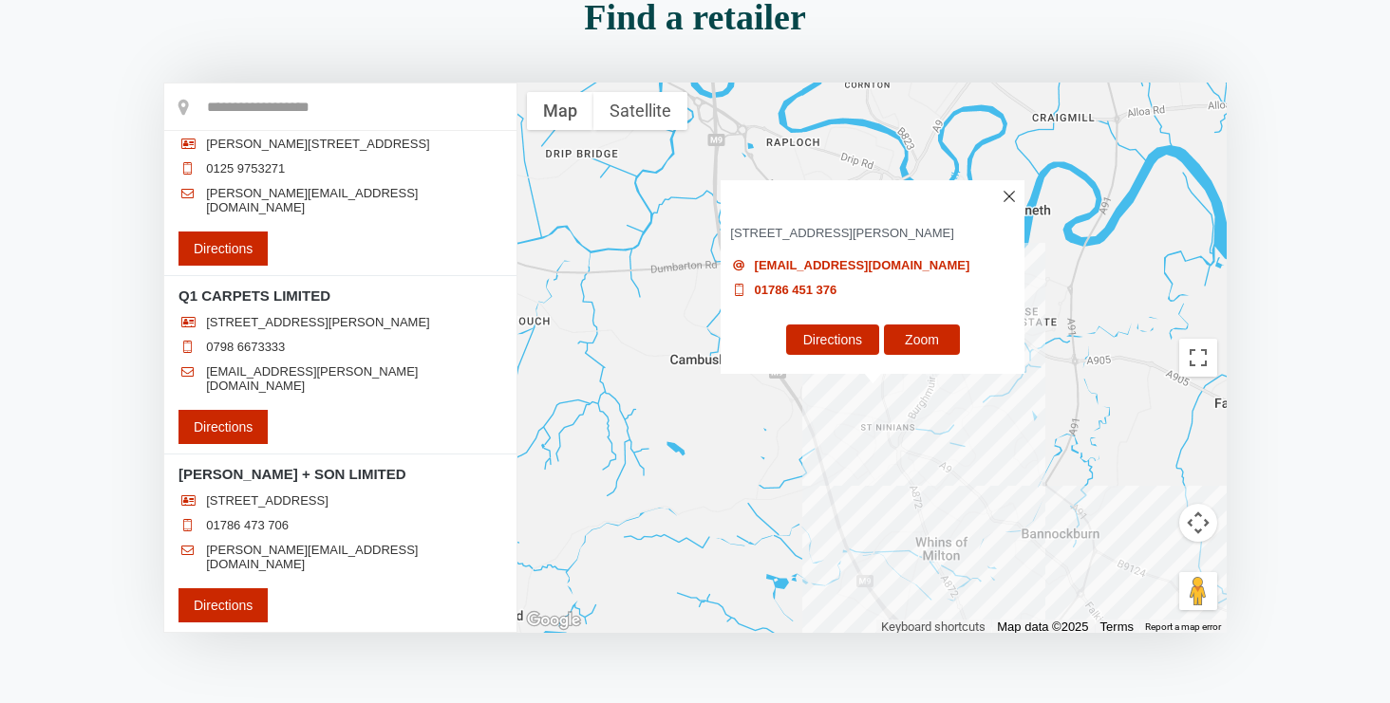
scroll to position [203, 0]
click at [252, 505] on span "[STREET_ADDRESS]" at bounding box center [267, 501] width 122 height 15
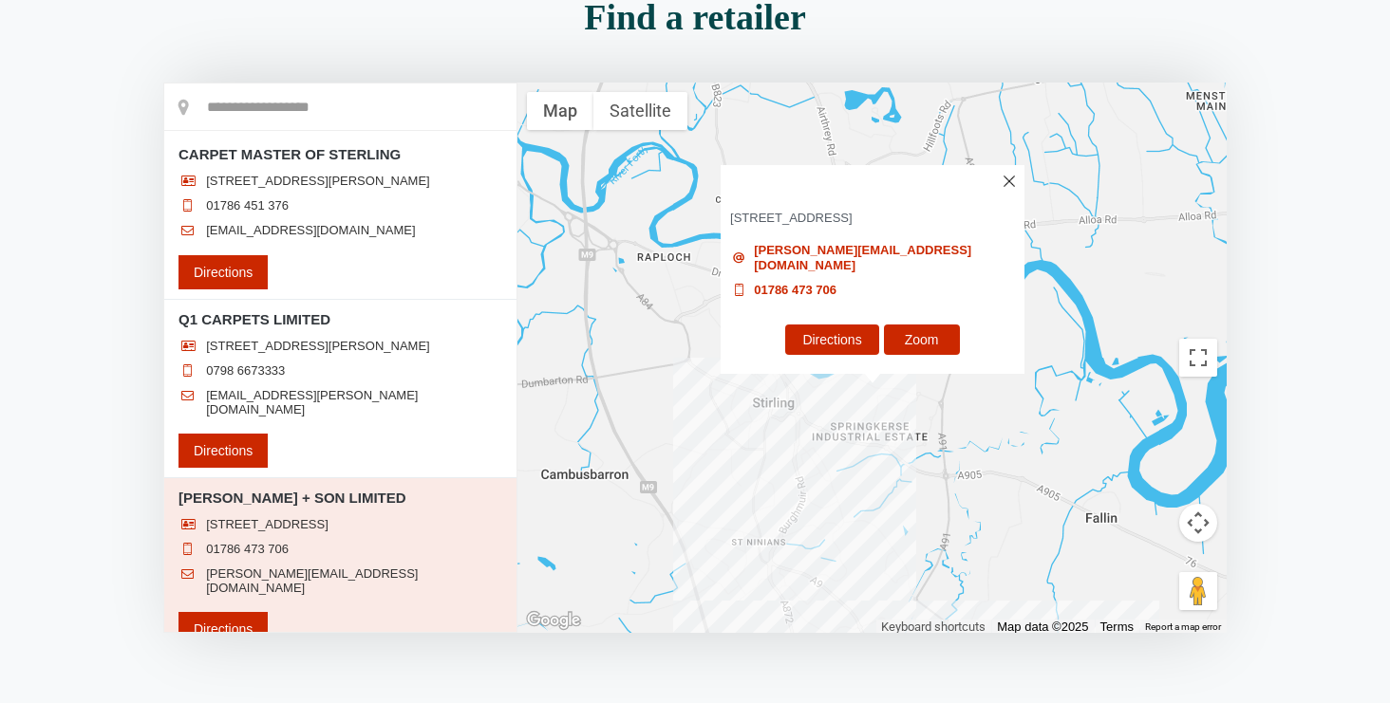
scroll to position [0, 0]
drag, startPoint x: 398, startPoint y: 503, endPoint x: 171, endPoint y: 513, distance: 227.1
click at [171, 513] on li "[PERSON_NAME] + SON LIMITED [STREET_ADDRESS] 01786 473 706 [PERSON_NAME][EMAIL_…" at bounding box center [340, 567] width 352 height 177
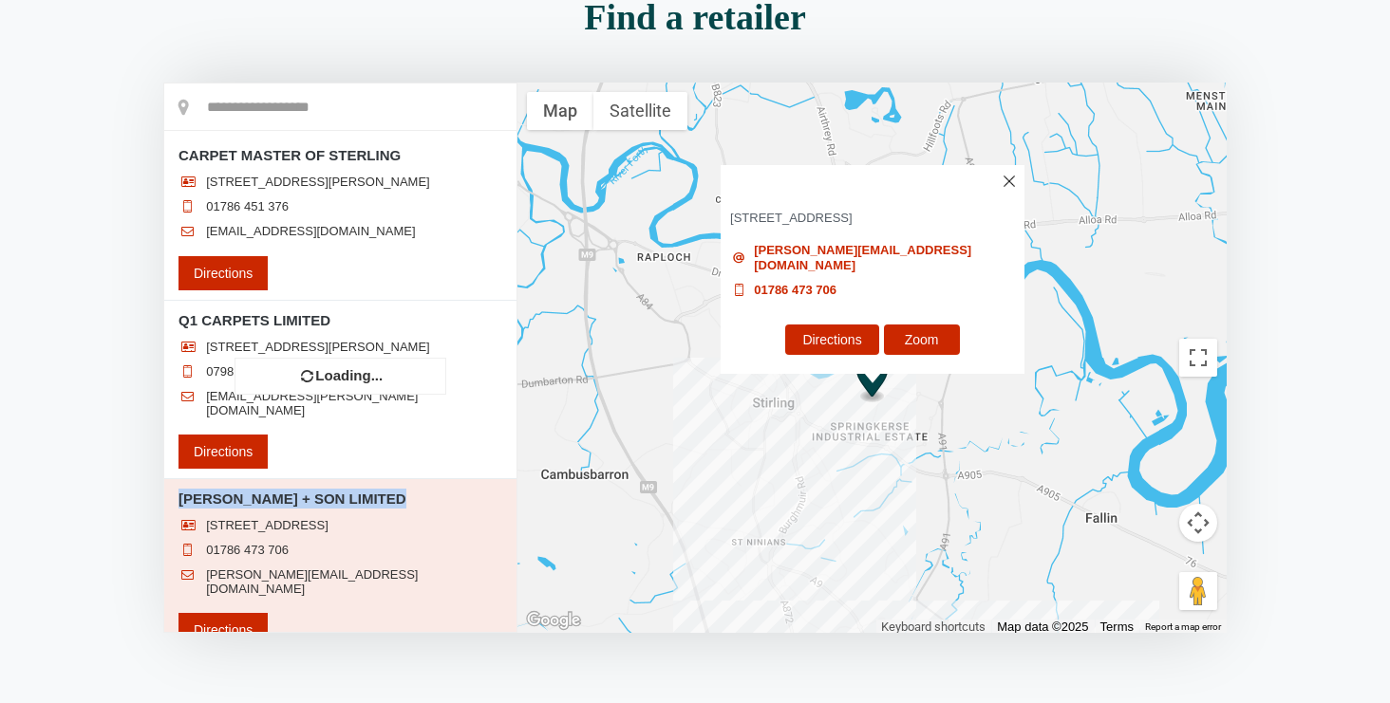
copy h3 "[PERSON_NAME] + SON LIMITED"
drag, startPoint x: 381, startPoint y: 550, endPoint x: 168, endPoint y: 510, distance: 216.3
click at [168, 510] on li "[PERSON_NAME] + SON LIMITED [STREET_ADDRESS] 01786 473 706 [PERSON_NAME][EMAIL_…" at bounding box center [340, 567] width 352 height 177
copy div "[PERSON_NAME] + SON LIMITED [STREET_ADDRESS]"
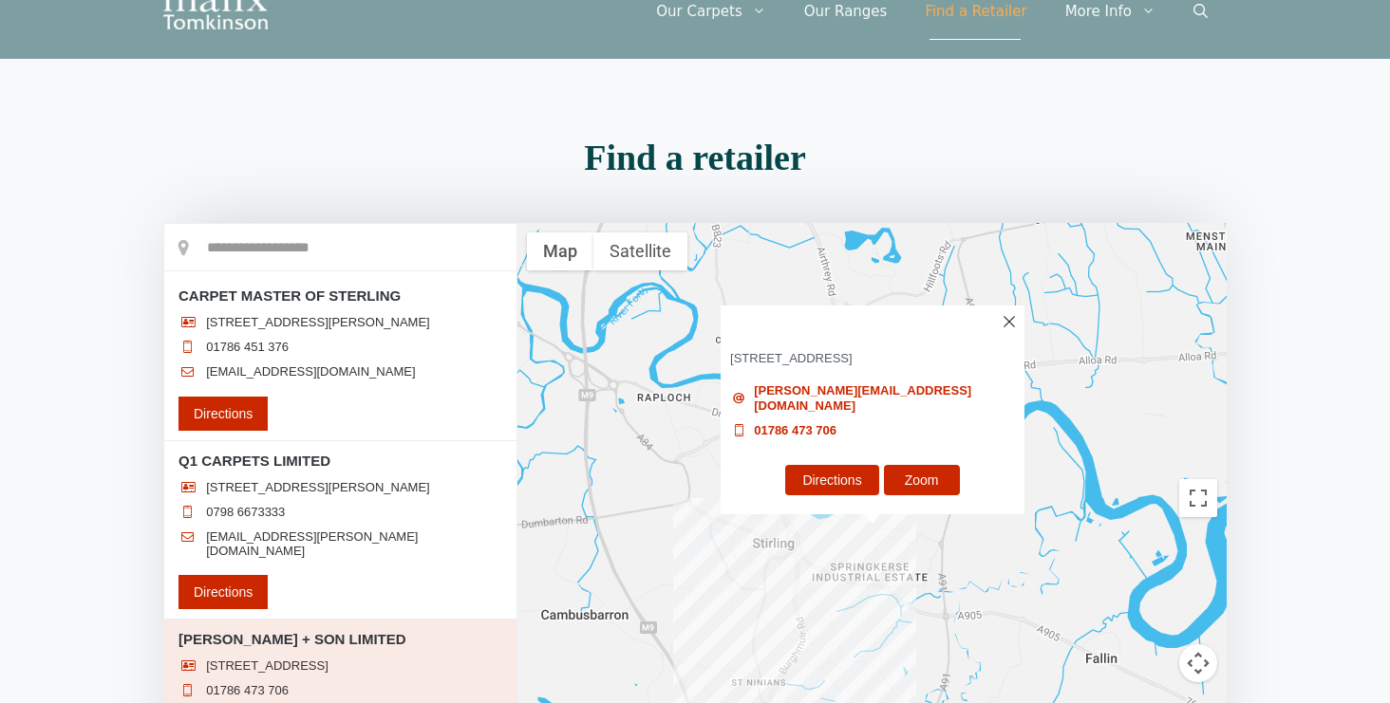
scroll to position [69, 0]
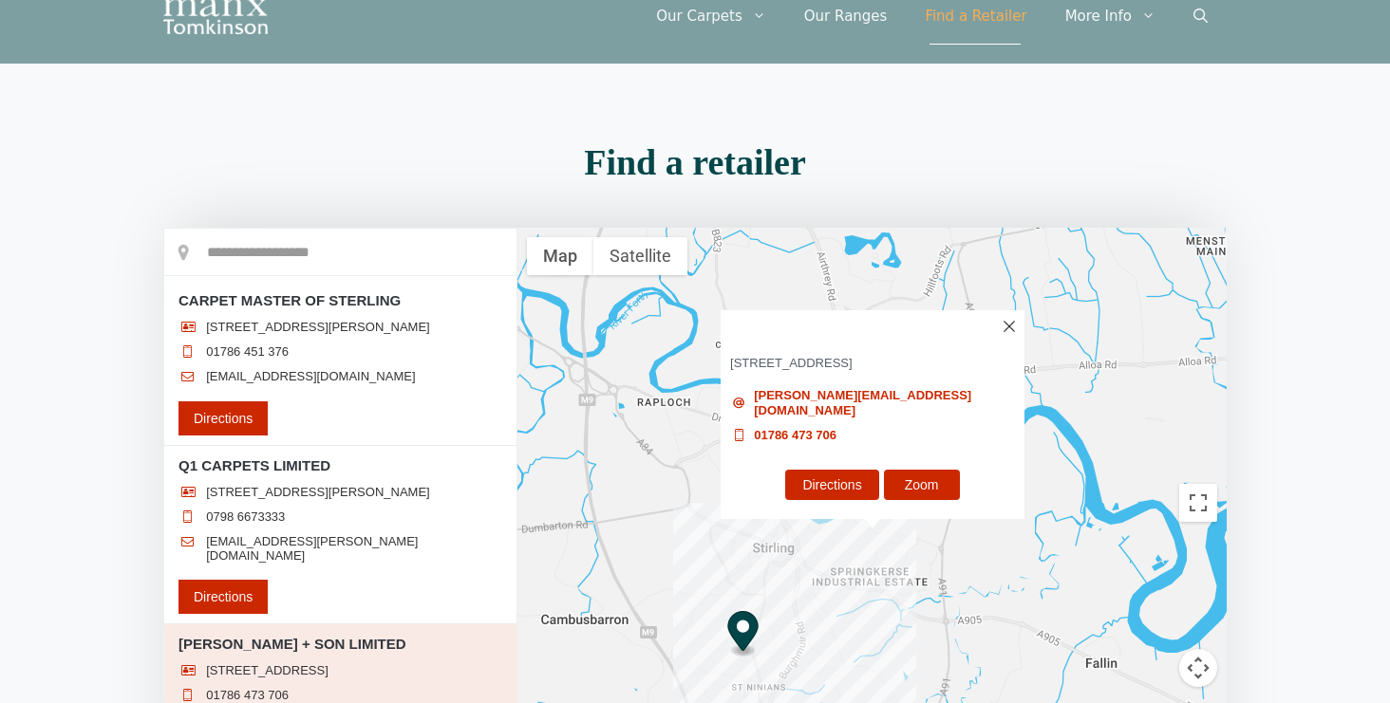
drag, startPoint x: 238, startPoint y: 338, endPoint x: 176, endPoint y: 296, distance: 75.3
click at [176, 296] on li "CARPET MASTER OF STERLING [STREET_ADDRESS][PERSON_NAME] 01786 451 376 [EMAIL_AD…" at bounding box center [340, 363] width 352 height 165
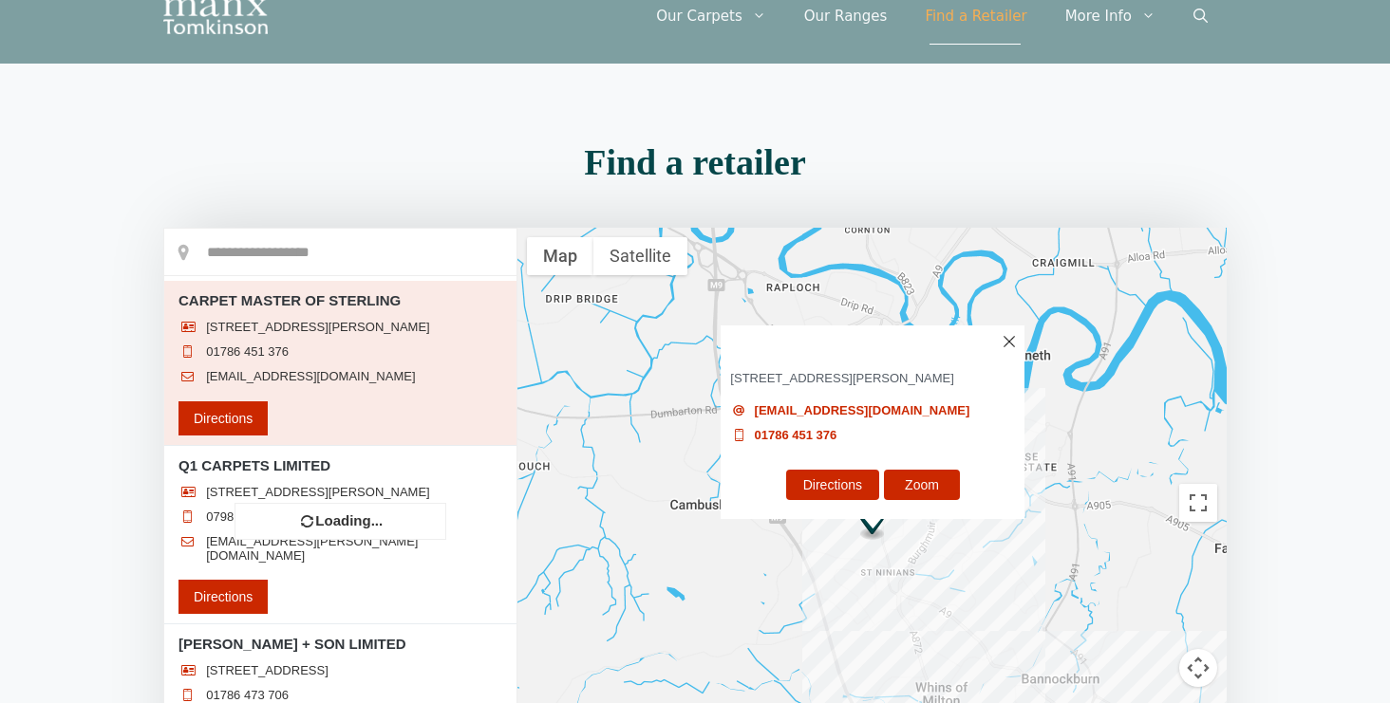
copy div "CARPET MASTER OF STERLING [STREET_ADDRESS][PERSON_NAME]"
